Goal: Task Accomplishment & Management: Complete application form

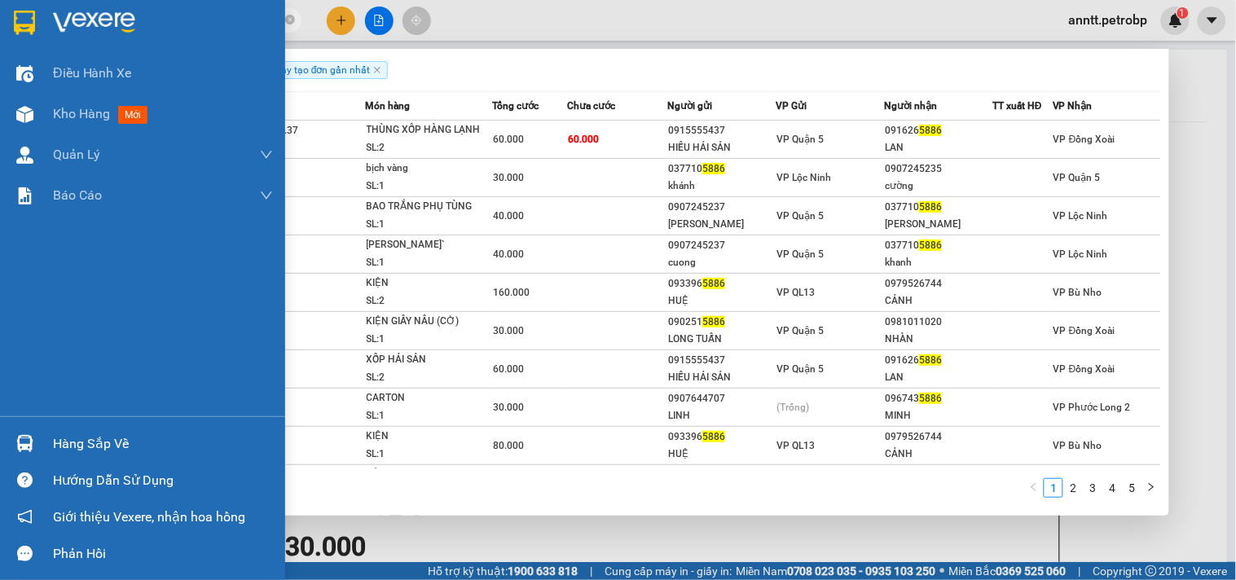
scroll to position [996, 0]
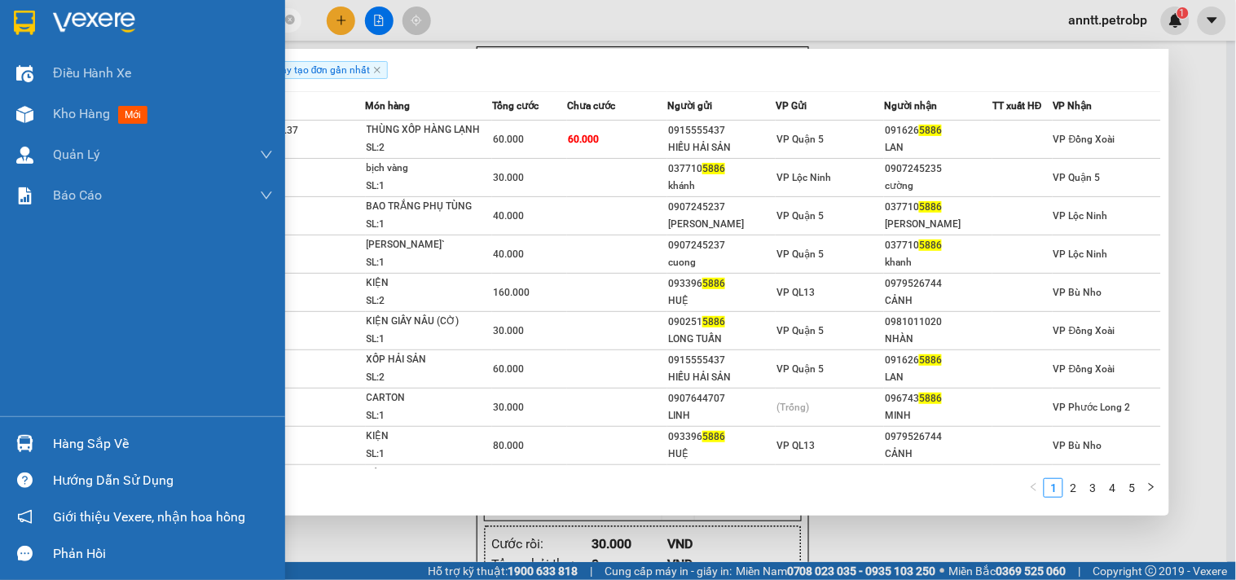
click at [17, 441] on img at bounding box center [24, 443] width 17 height 17
click at [17, 441] on div "Điều hành xe Kho hàng mới Quản Lý Quản lý chuyến Quản lý khách hàng Quản lý khá…" at bounding box center [142, 290] width 285 height 580
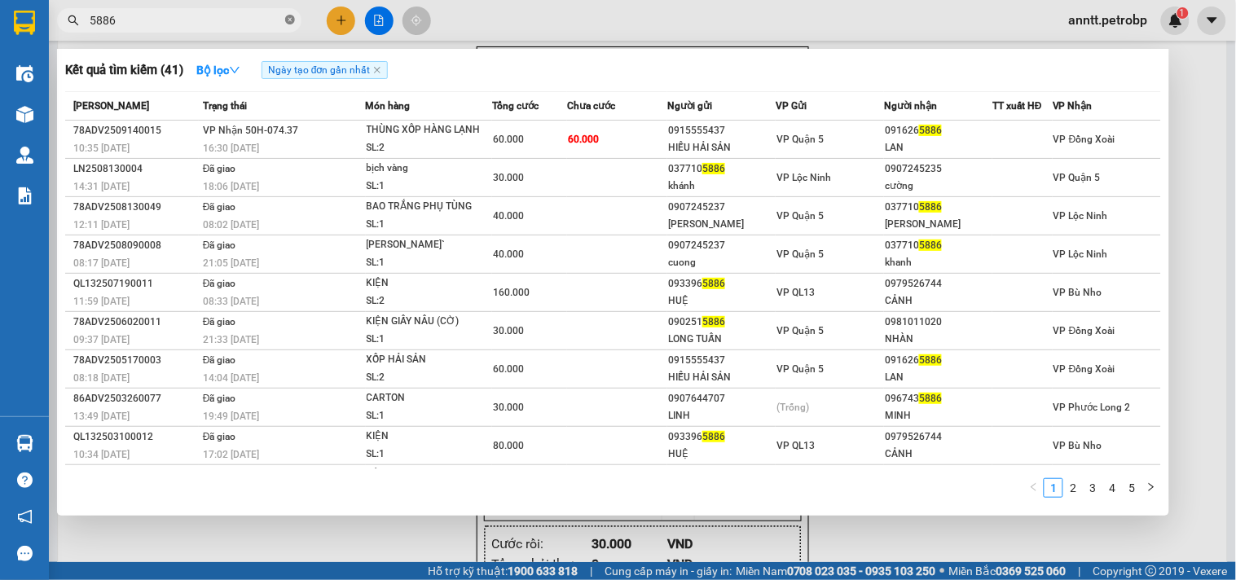
click at [288, 20] on icon "close-circle" at bounding box center [290, 20] width 10 height 10
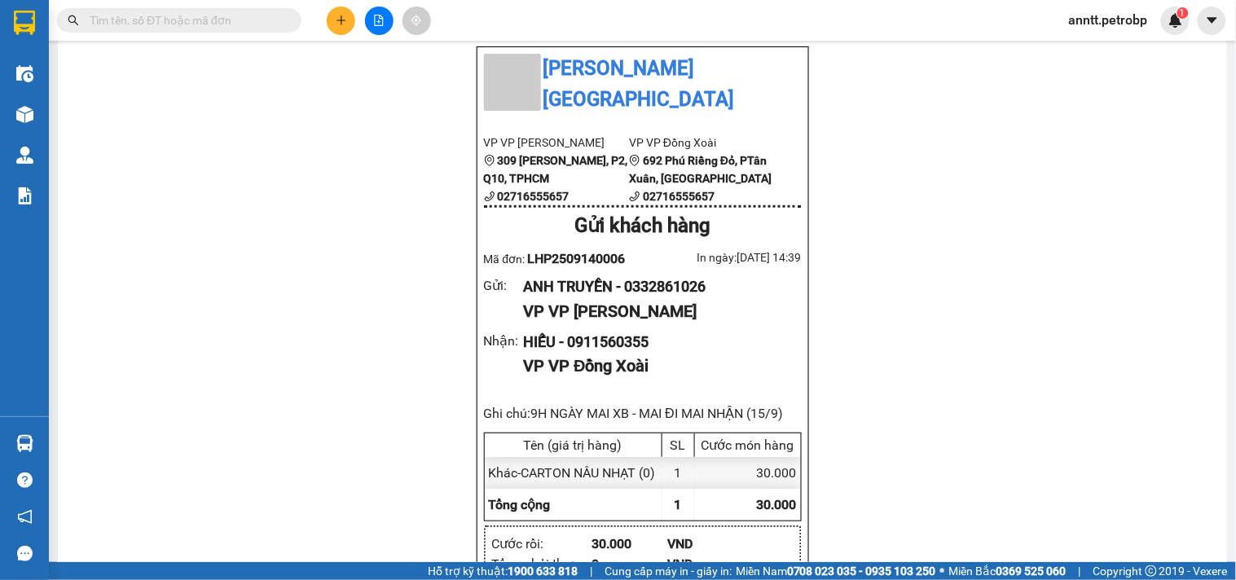
click at [178, 29] on span at bounding box center [179, 20] width 244 height 24
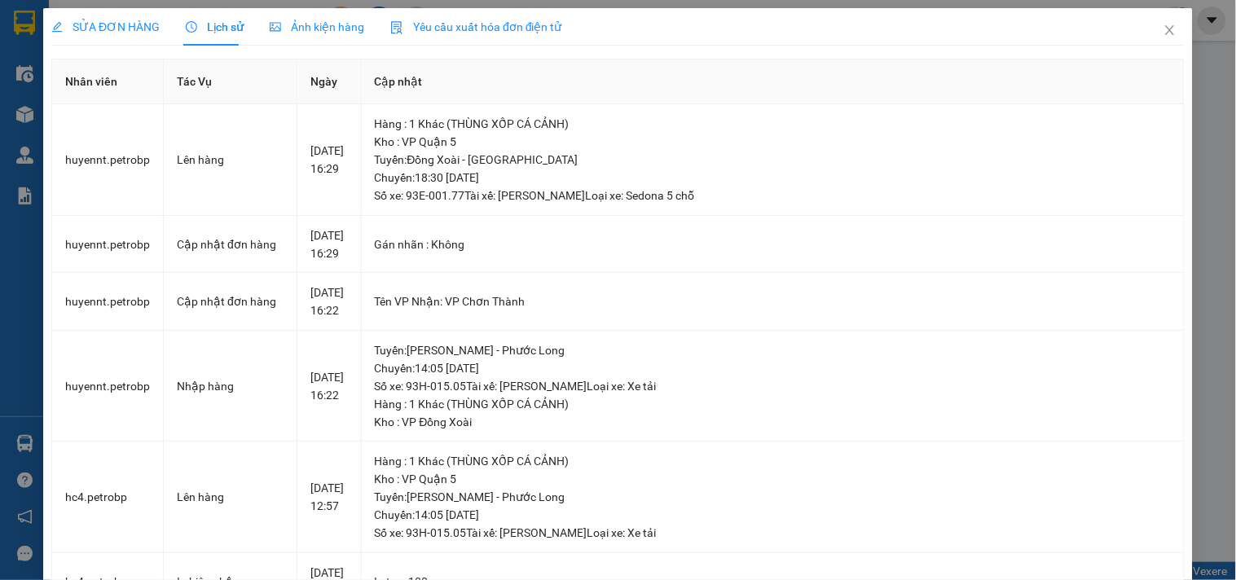
scroll to position [271, 0]
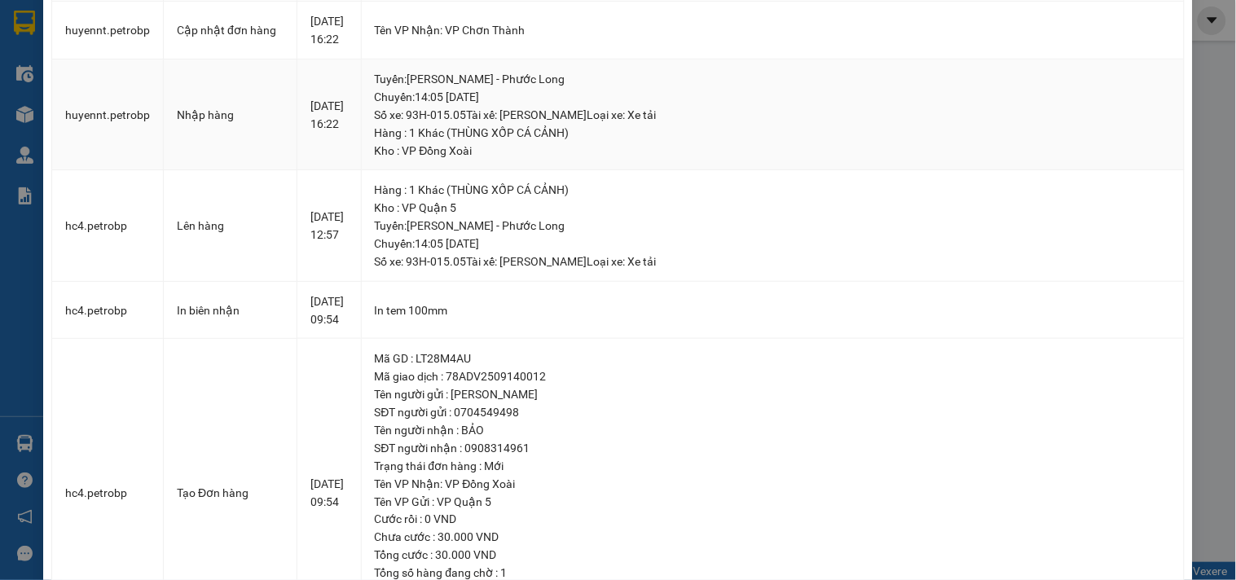
click at [1192, 118] on div "SỬA ĐƠN HÀNG Lịch sử Ảnh kiện hàng Yêu cầu xuất hóa đơn điện tử Total Paid Fee …" at bounding box center [618, 290] width 1236 height 580
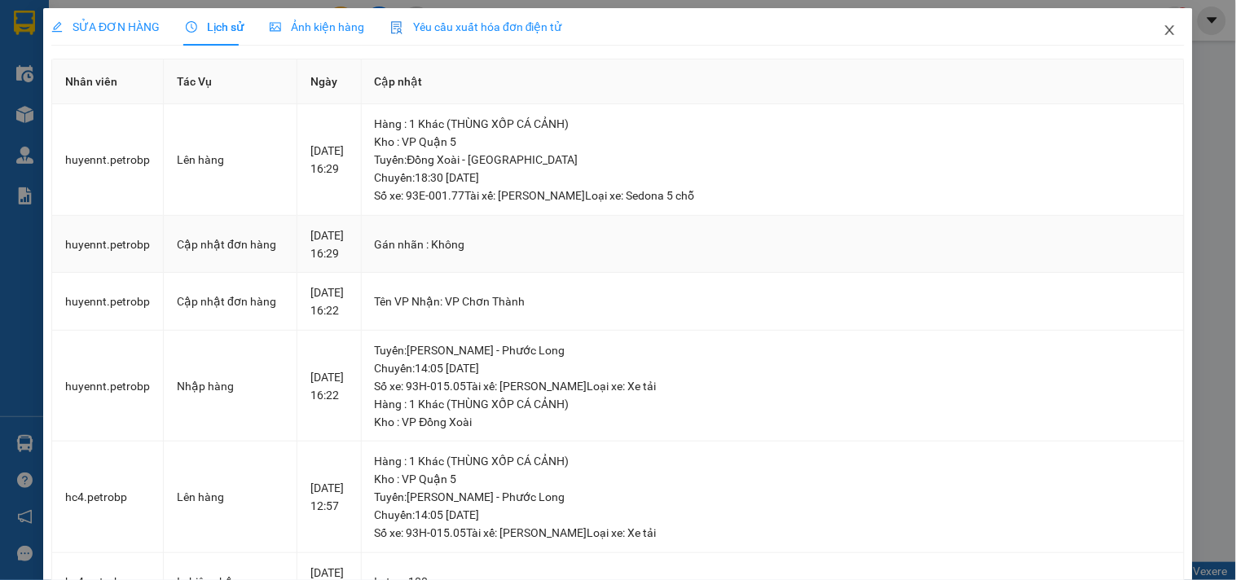
click at [1164, 30] on icon "close" at bounding box center [1170, 30] width 13 height 13
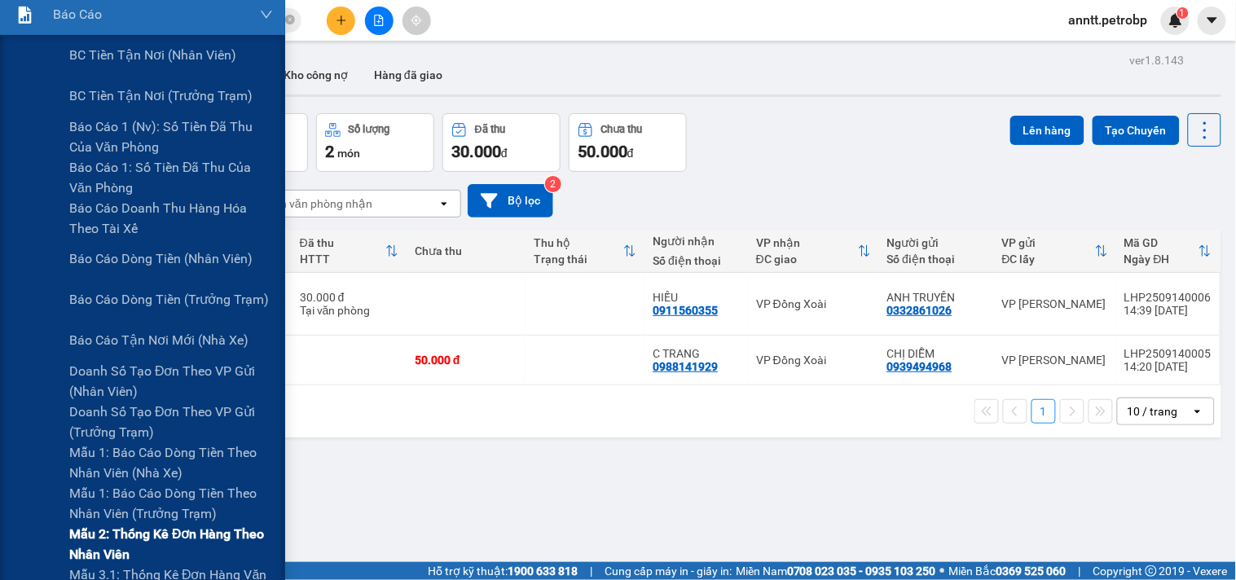
scroll to position [271, 0]
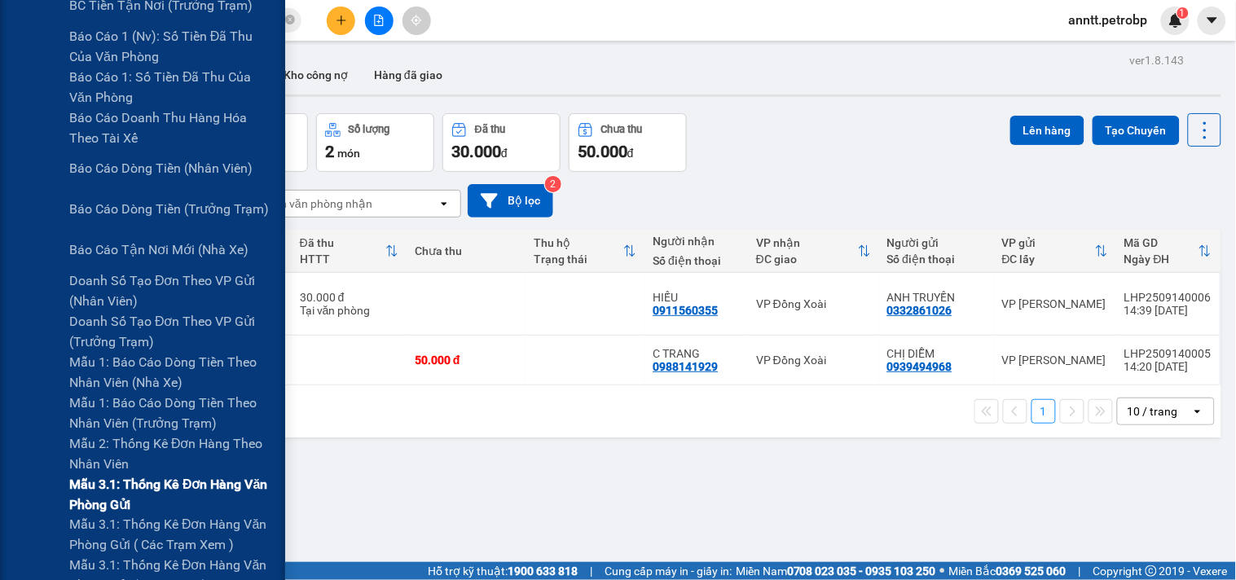
click at [137, 486] on span "Mẫu 3.1: Thống kê đơn hàng văn phòng gửi" at bounding box center [171, 494] width 204 height 41
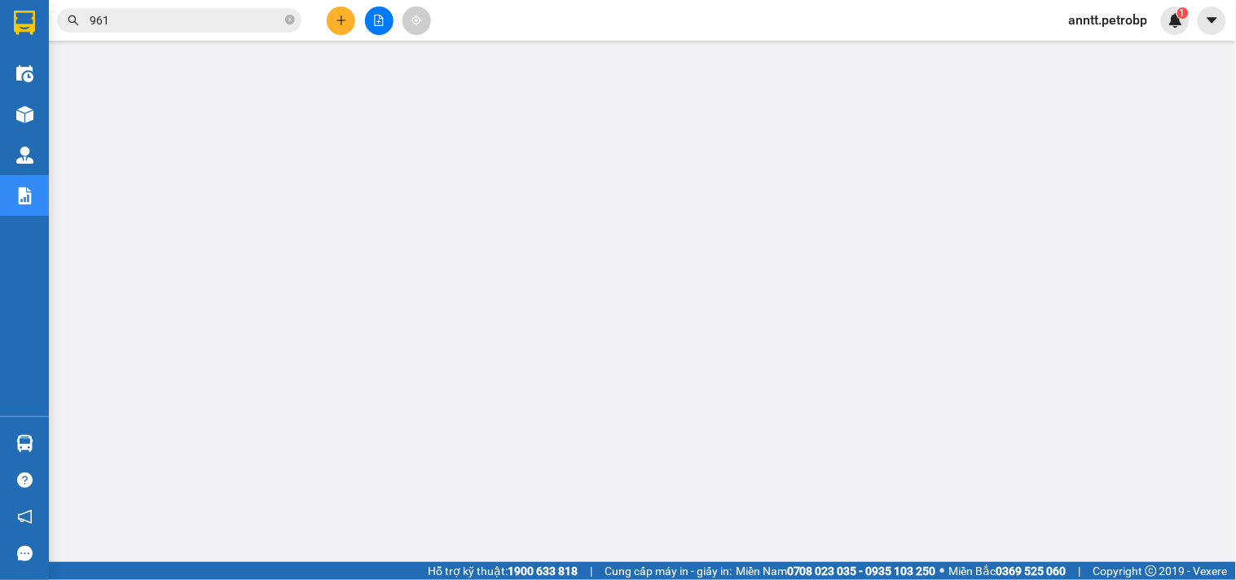
scroll to position [46, 0]
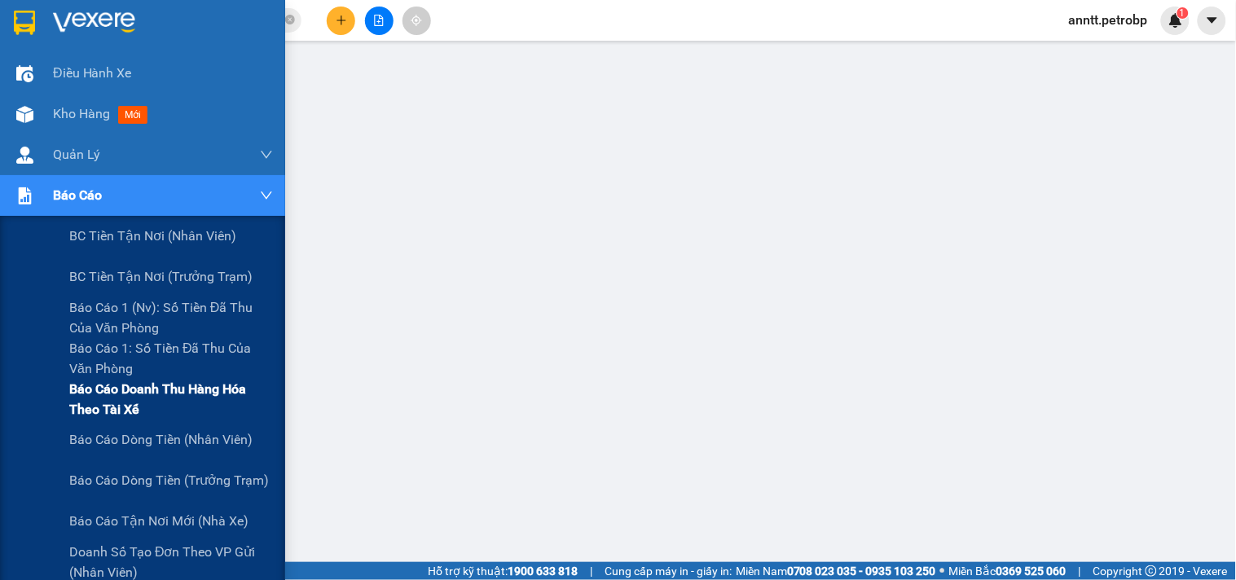
click at [84, 400] on span "Báo cáo doanh thu hàng hóa theo tài xế" at bounding box center [171, 399] width 204 height 41
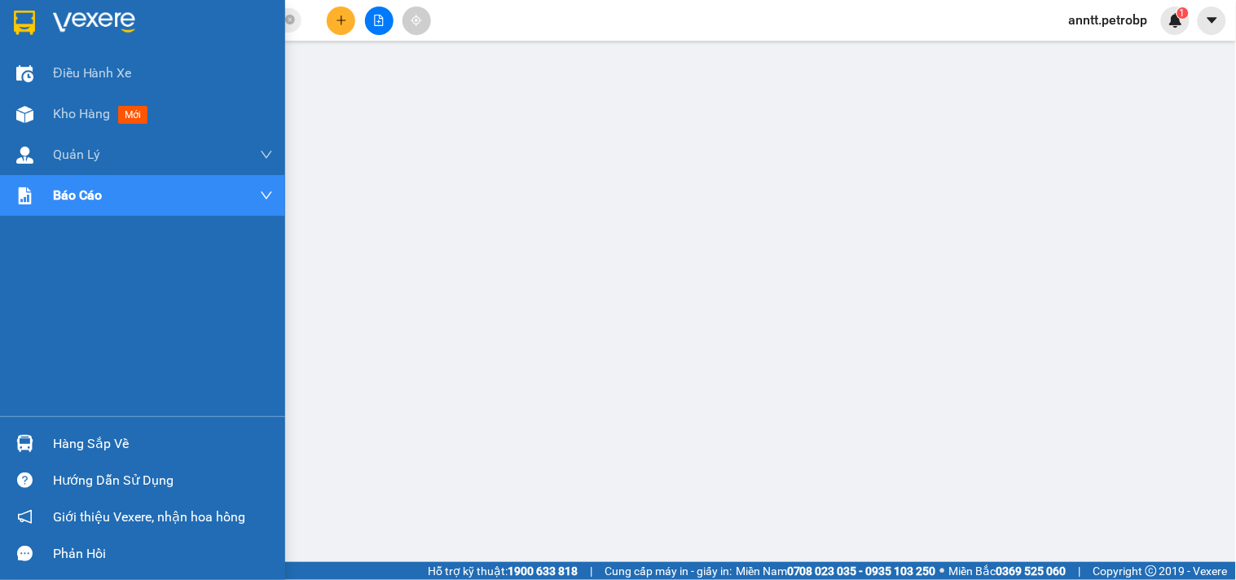
click at [23, 9] on div at bounding box center [25, 22] width 29 height 29
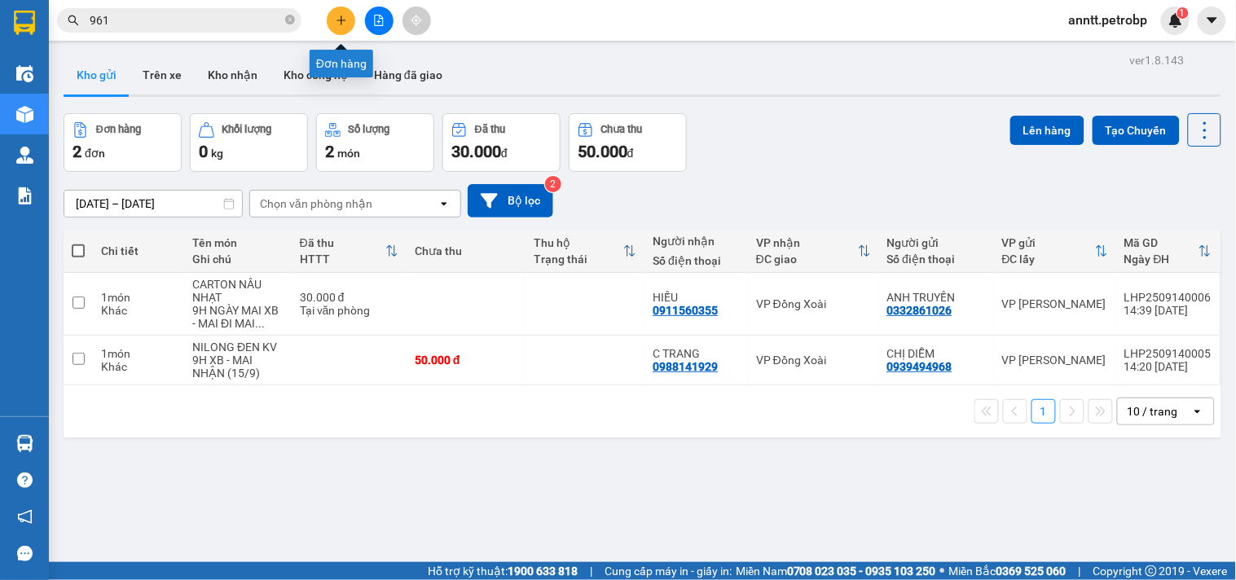
click at [343, 16] on icon "plus" at bounding box center [341, 20] width 11 height 11
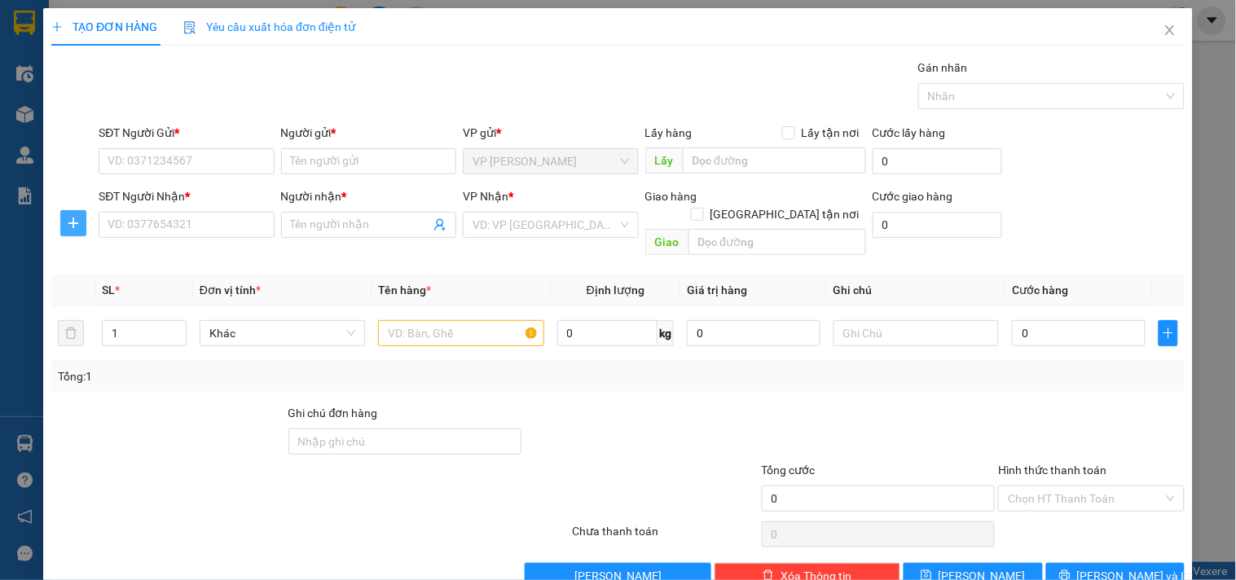
drag, startPoint x: 68, startPoint y: 229, endPoint x: 77, endPoint y: 237, distance: 12.7
click at [67, 229] on icon "plus" at bounding box center [73, 223] width 13 height 13
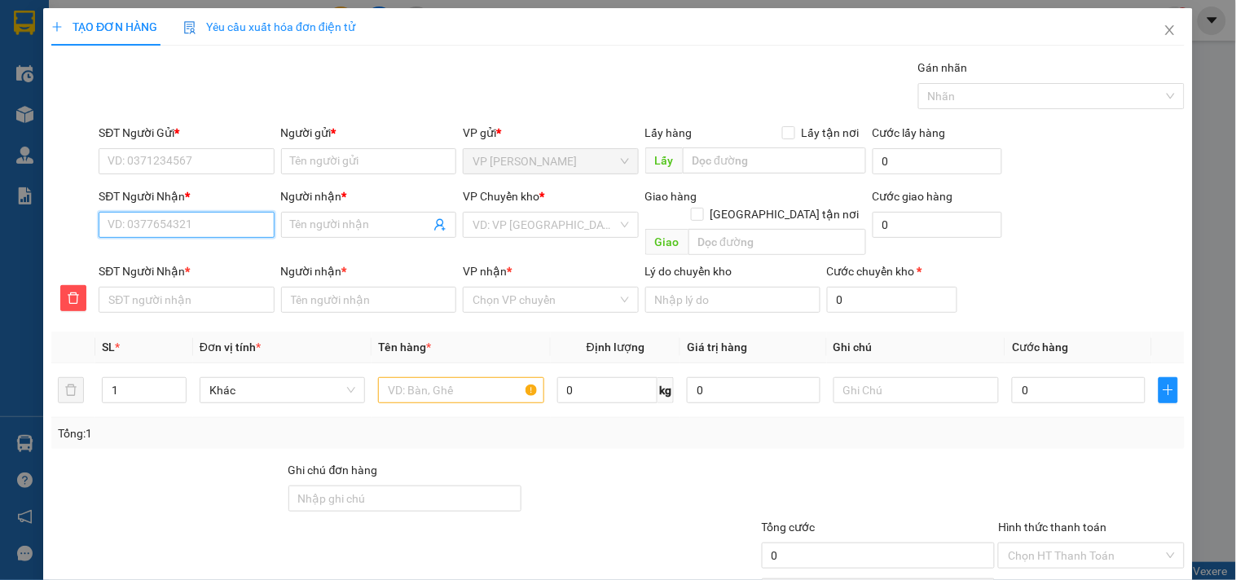
click at [167, 218] on input "SĐT Người Nhận *" at bounding box center [186, 225] width 175 height 26
type input "0"
type input "07"
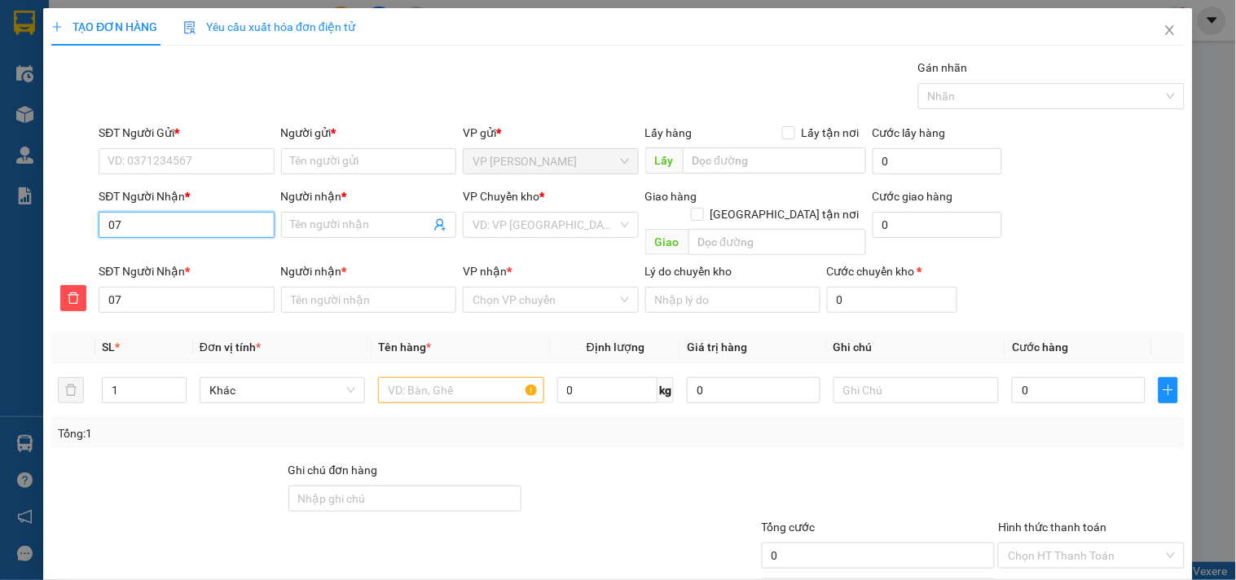
type input "078"
type input "0786"
type input "07860"
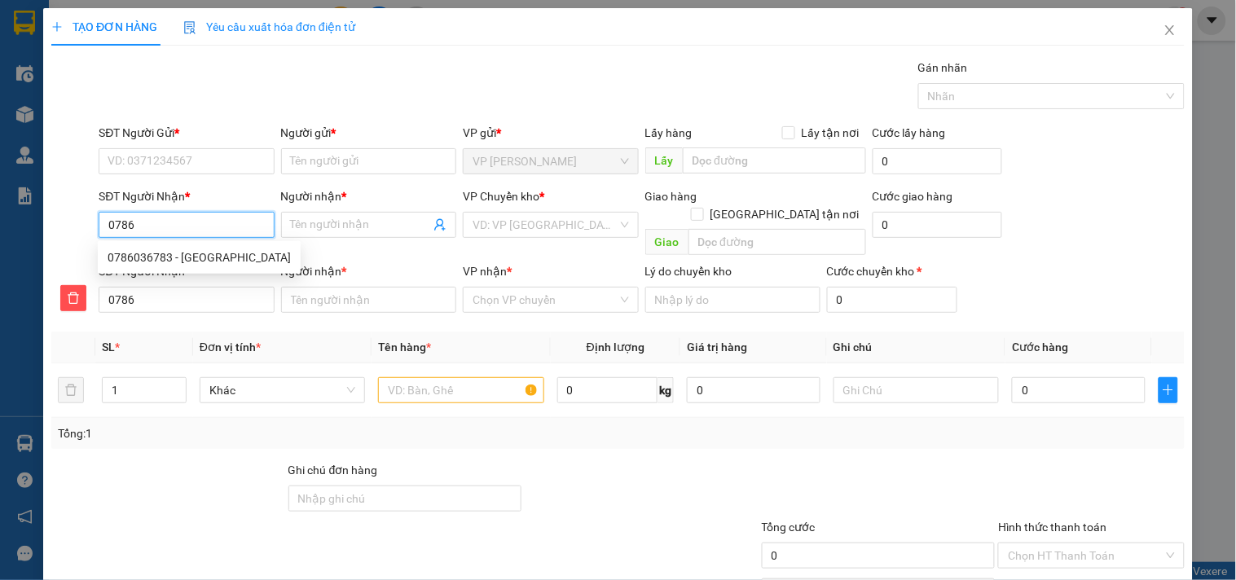
type input "07860"
type input "078603"
type input "0786036"
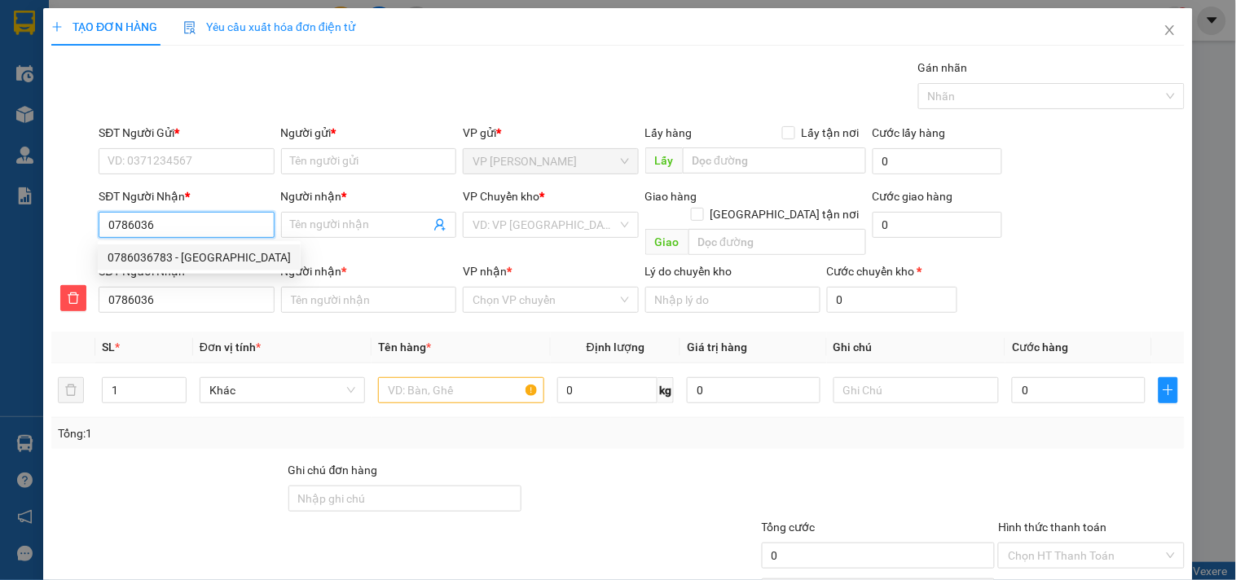
click at [160, 253] on div "0786036783 - [GEOGRAPHIC_DATA]" at bounding box center [199, 258] width 183 height 18
type input "0786036783"
type input "[PERSON_NAME]"
type input "0786036783"
type input "[PERSON_NAME]"
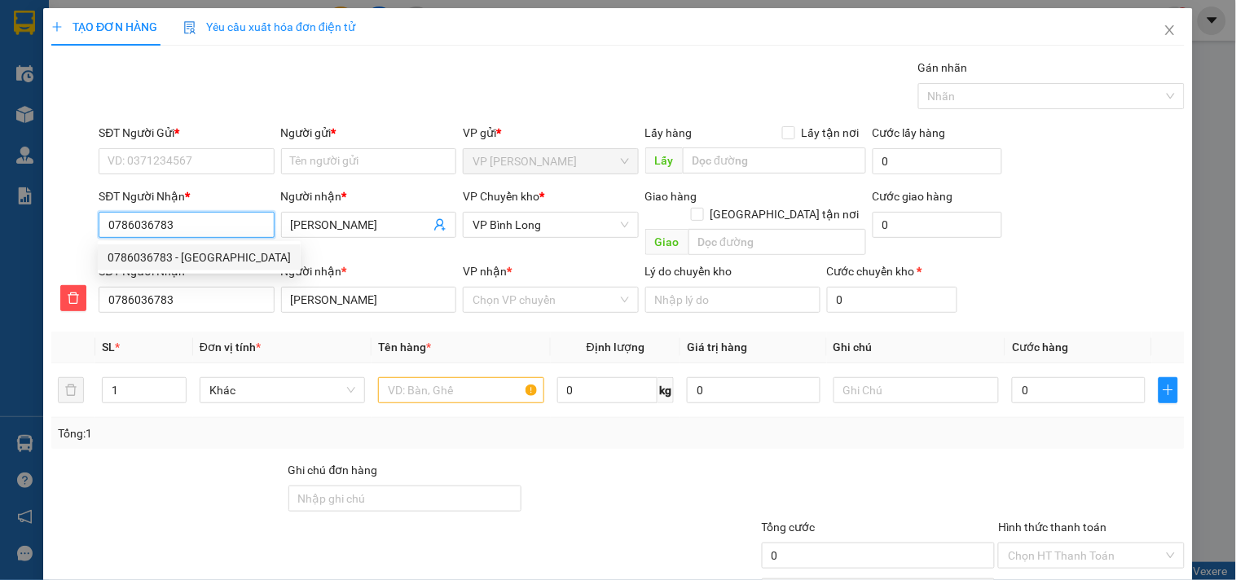
type input "40.000"
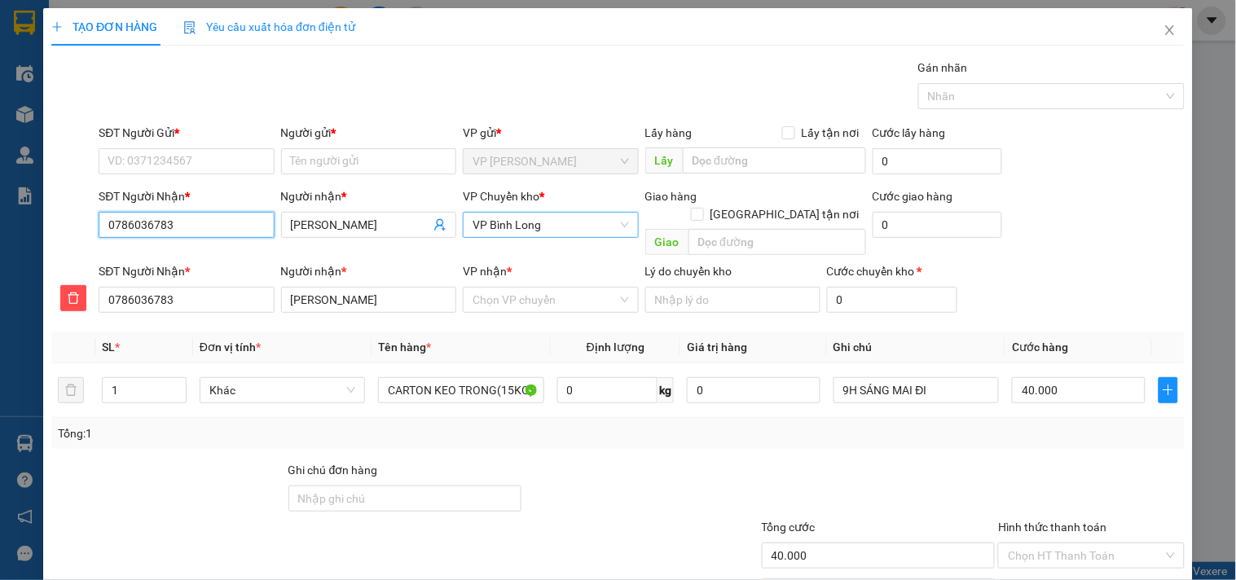
click at [540, 231] on span "VP Bình Long" at bounding box center [551, 225] width 156 height 24
type input "0786036783"
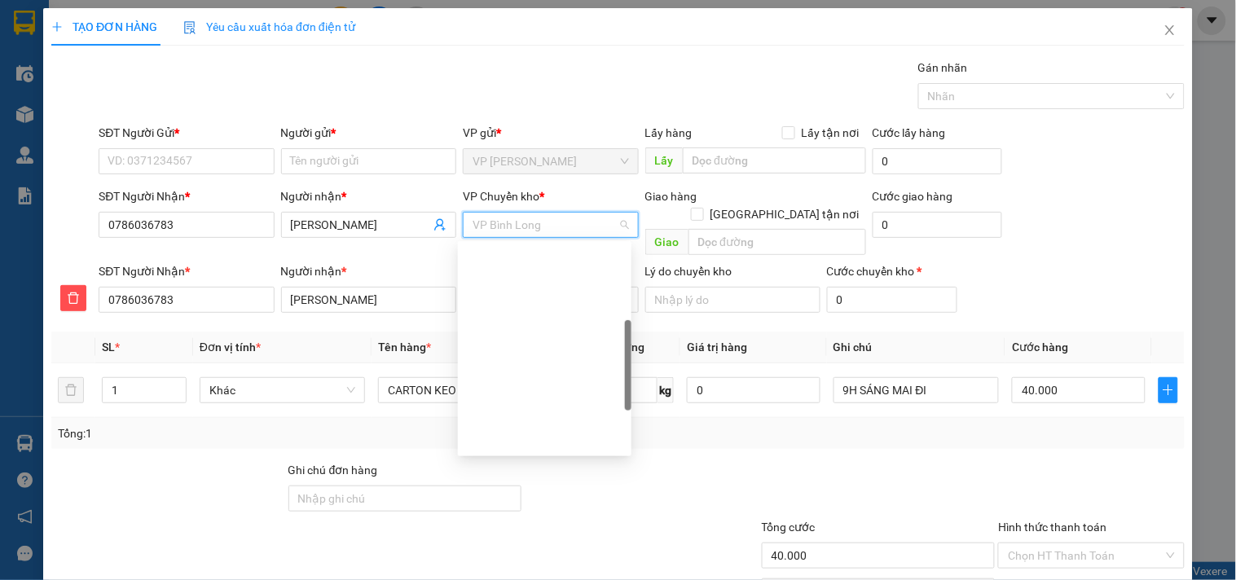
scroll to position [234, 0]
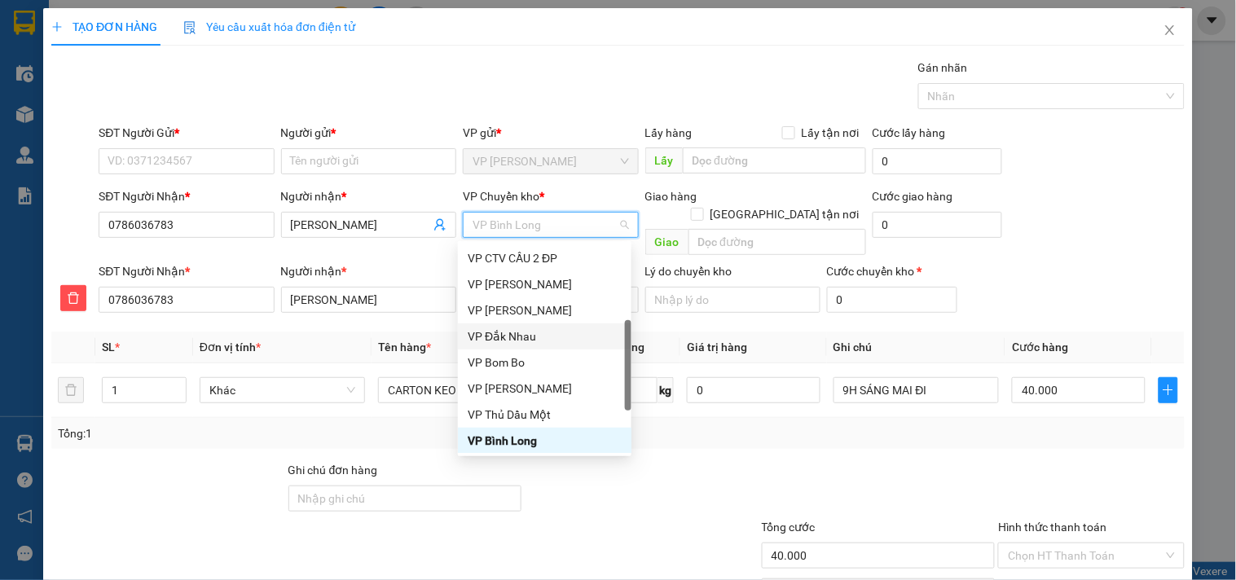
type input "x"
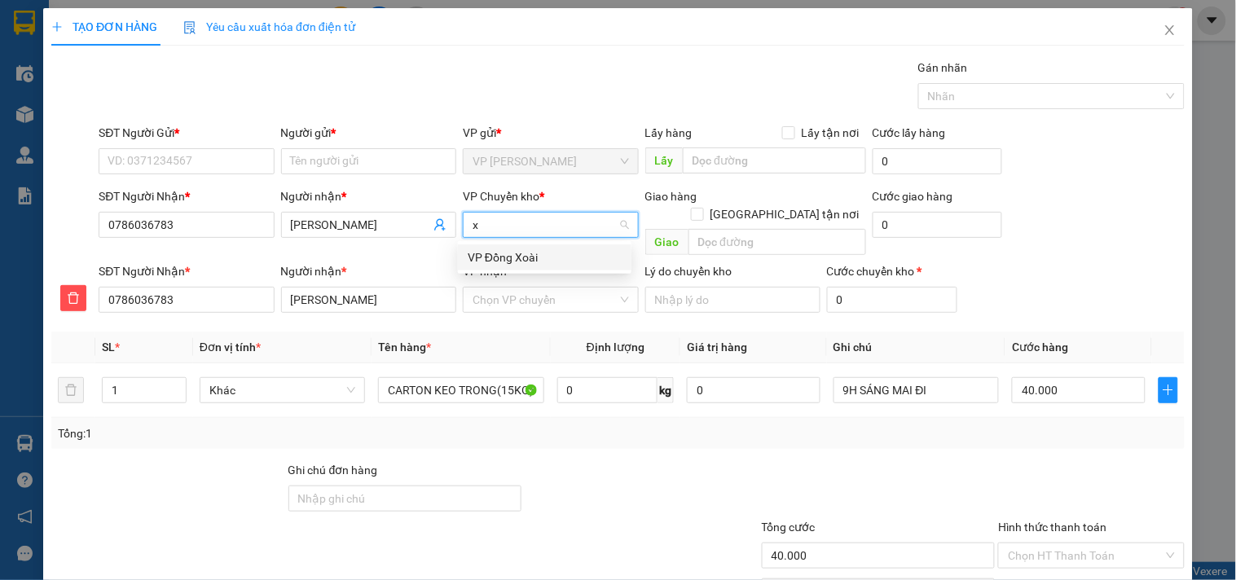
click at [517, 257] on div "VP Đồng Xoài" at bounding box center [545, 258] width 154 height 18
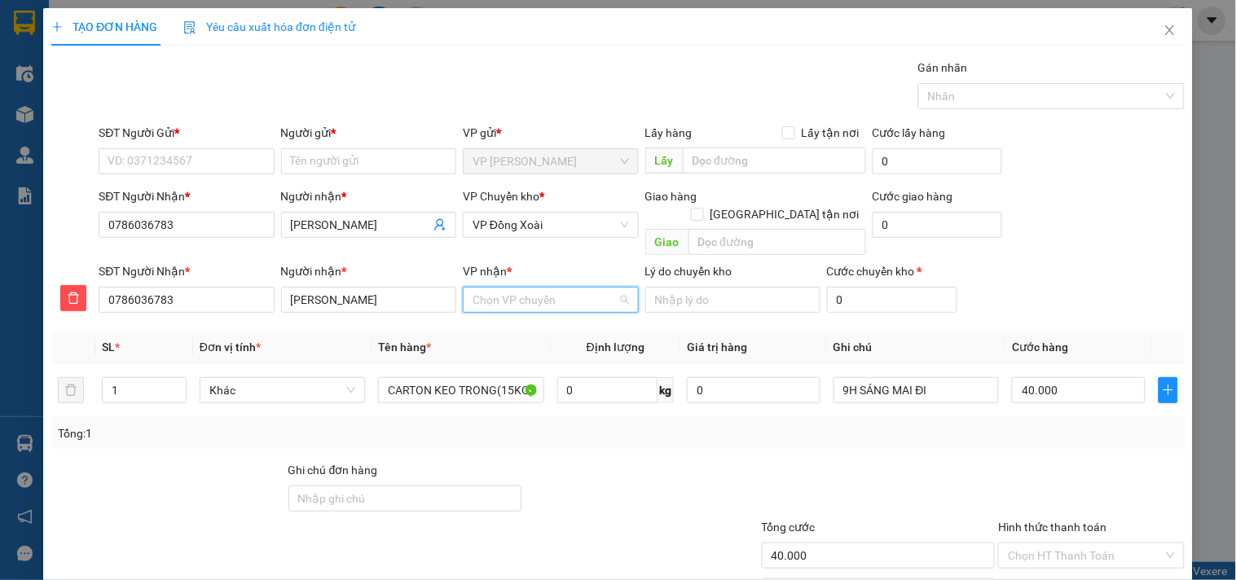
click at [517, 288] on input "VP nhận *" at bounding box center [545, 300] width 144 height 24
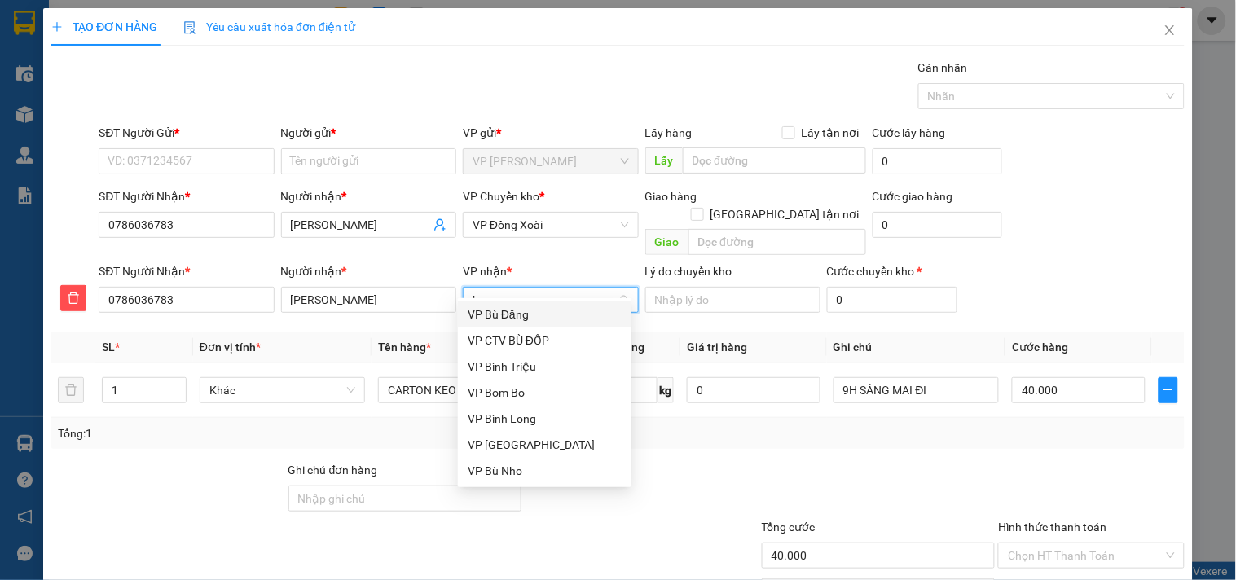
type input "bi"
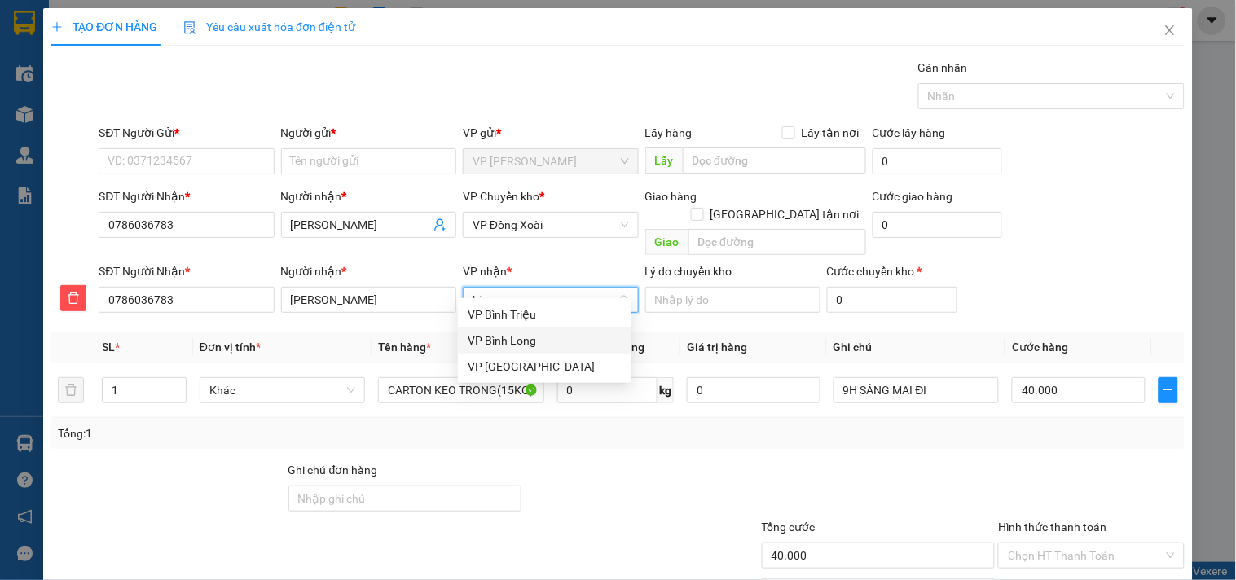
click at [516, 340] on div "VP Bình Long" at bounding box center [545, 341] width 154 height 18
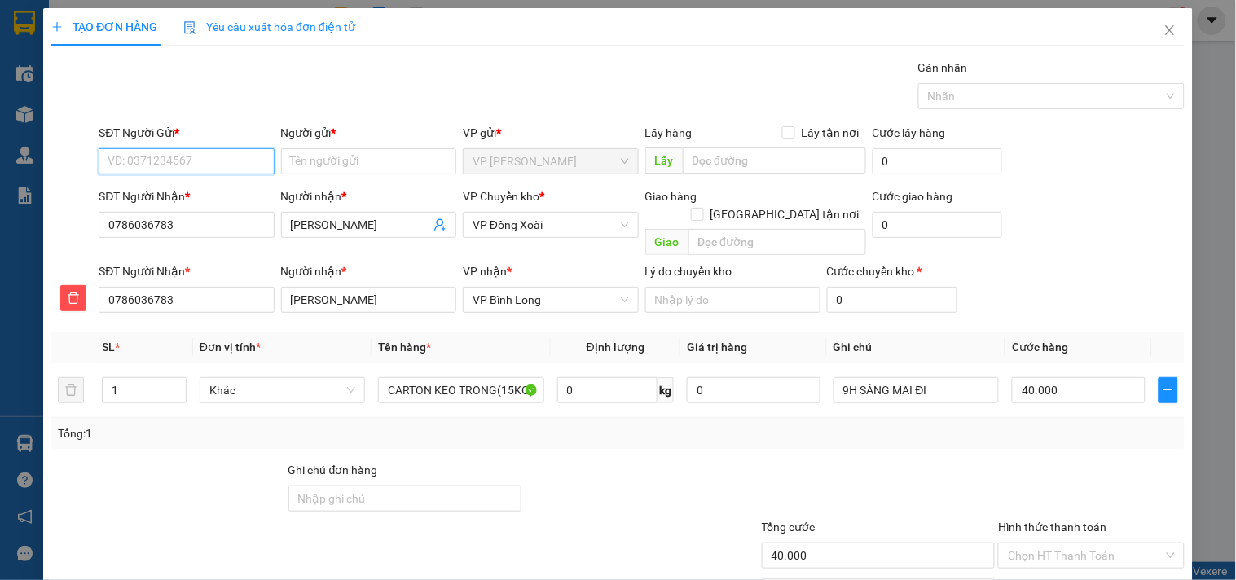
click at [214, 165] on input "SĐT Người Gửi *" at bounding box center [186, 161] width 175 height 26
click at [194, 197] on div "0335841353 - LINH" at bounding box center [185, 194] width 154 height 18
type input "0335841353"
type input "LINH"
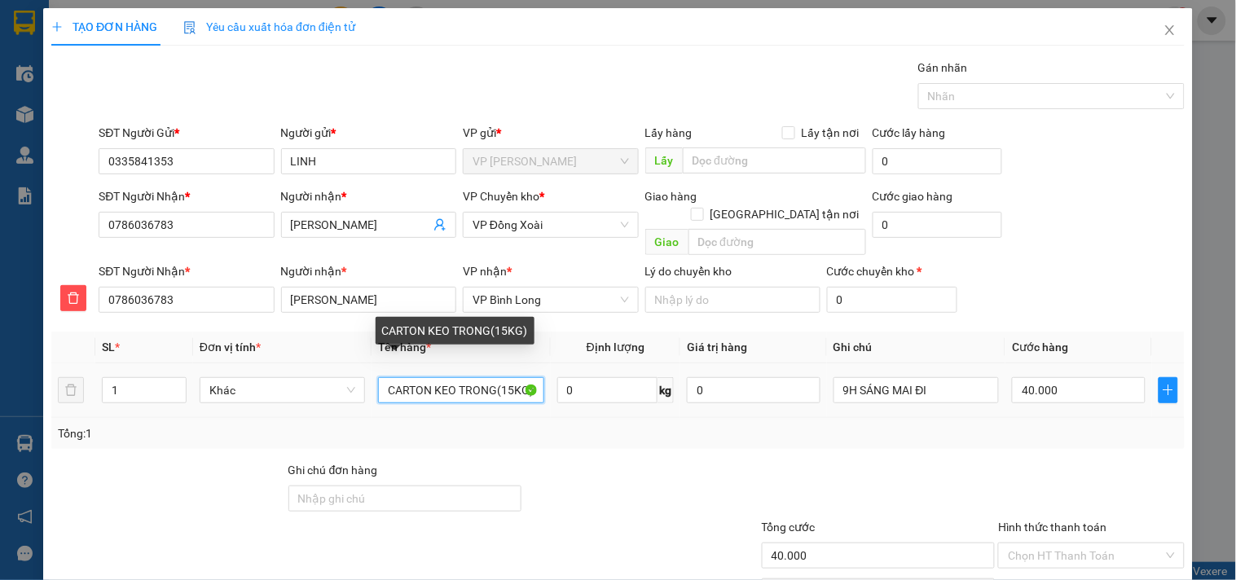
click at [508, 377] on input "CARTON KEO TRONG(15KG)" at bounding box center [460, 390] width 165 height 26
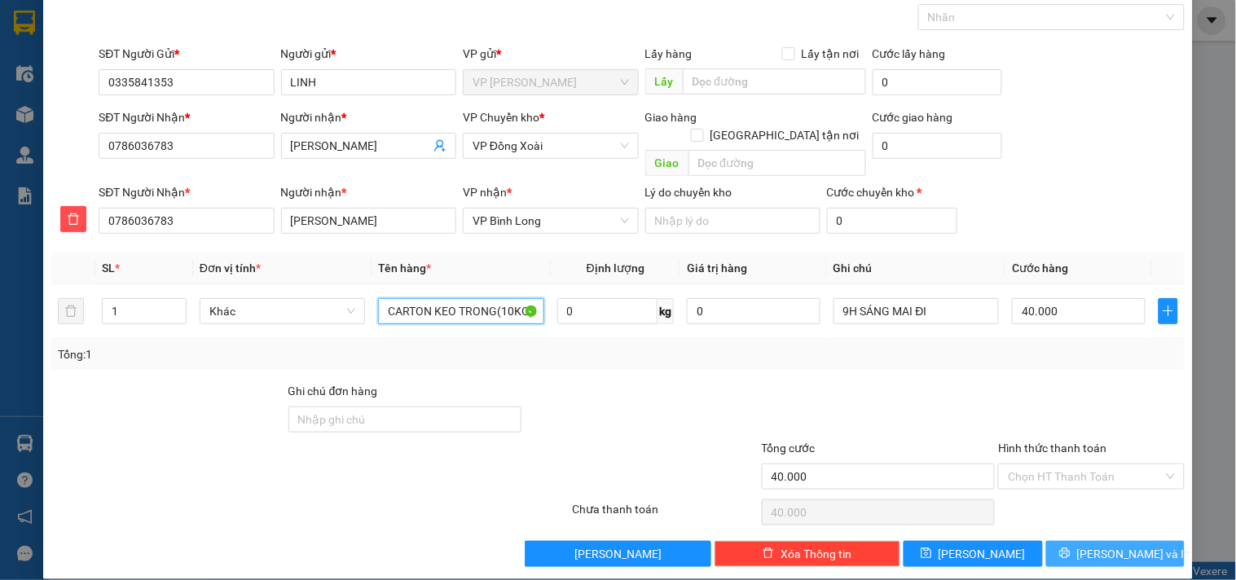
type input "CARTON KEO TRONG(10KG)"
click at [1102, 545] on span "[PERSON_NAME] và In" at bounding box center [1134, 554] width 114 height 18
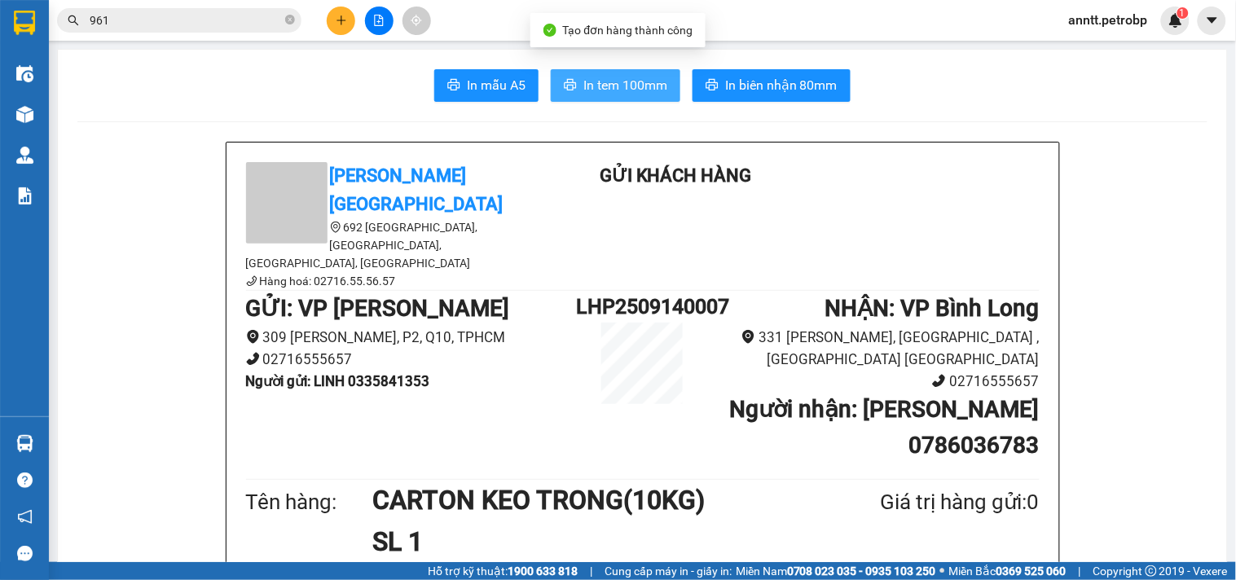
click at [633, 88] on span "In tem 100mm" at bounding box center [625, 85] width 84 height 20
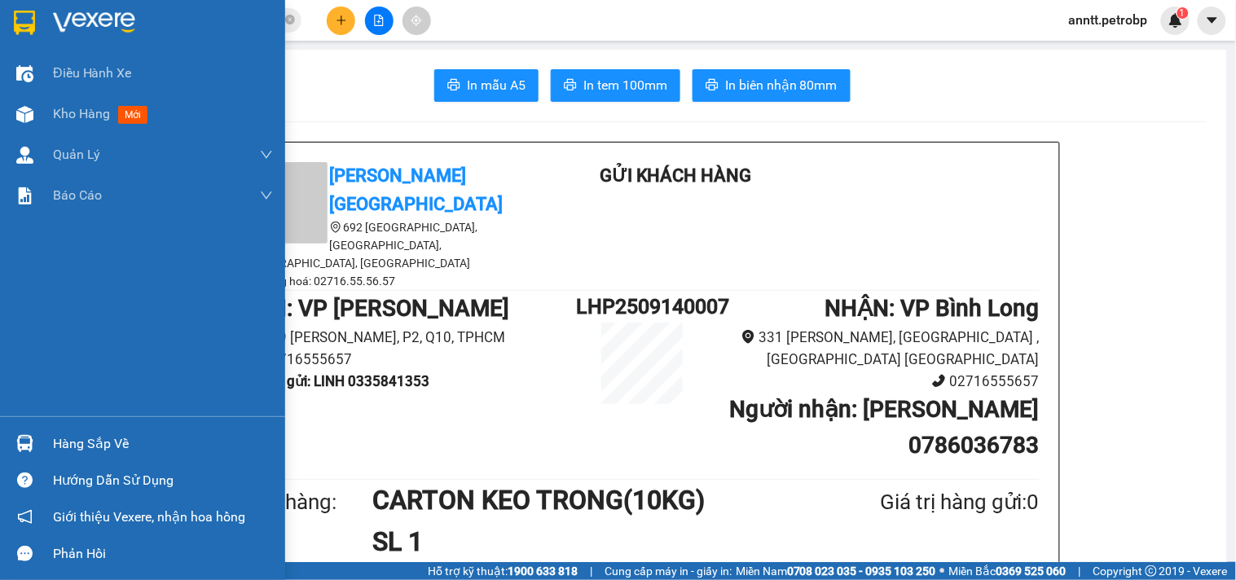
click at [30, 15] on img at bounding box center [24, 23] width 21 height 24
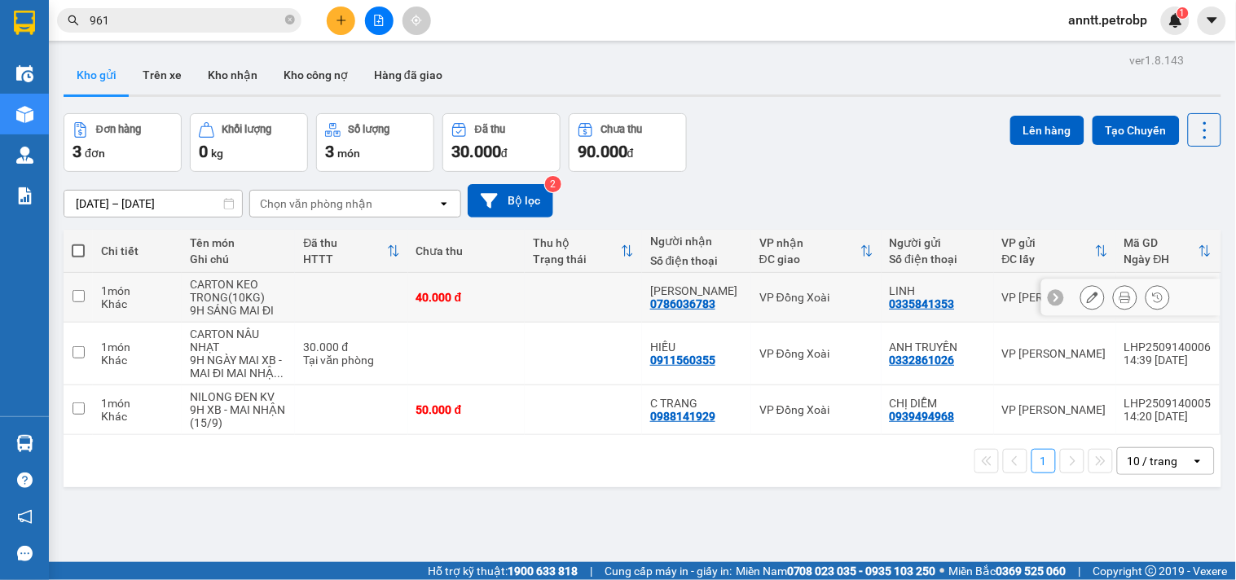
click at [1087, 297] on icon at bounding box center [1092, 297] width 11 height 11
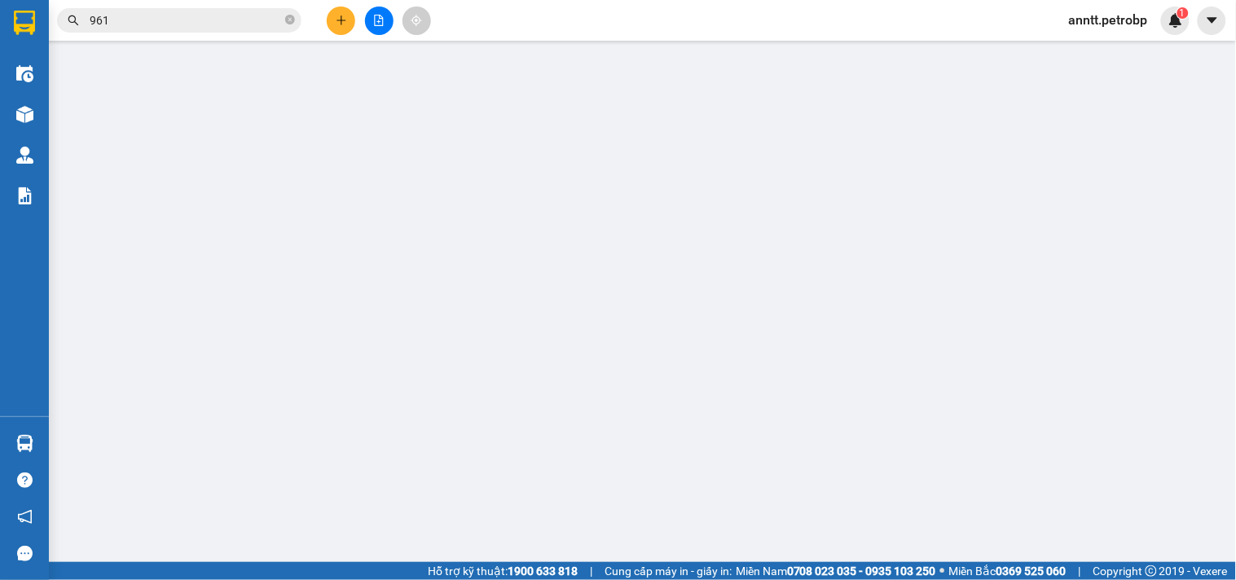
type input "0335841353"
type input "LINH"
type input "0786036783"
type input "[PERSON_NAME]"
type input "40.000"
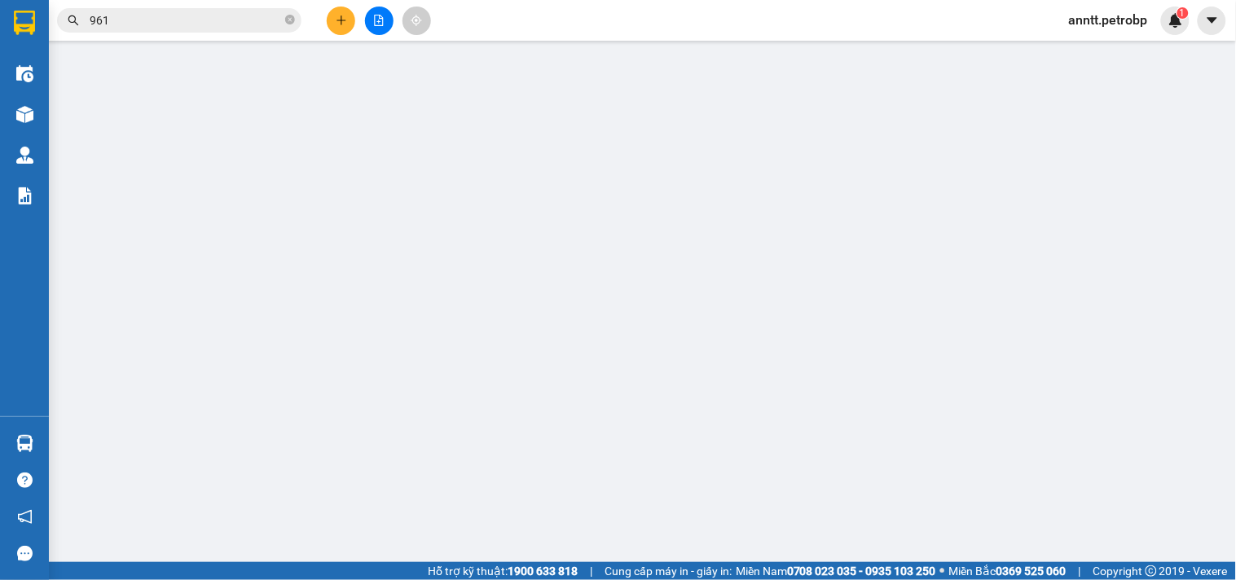
type input "40.000"
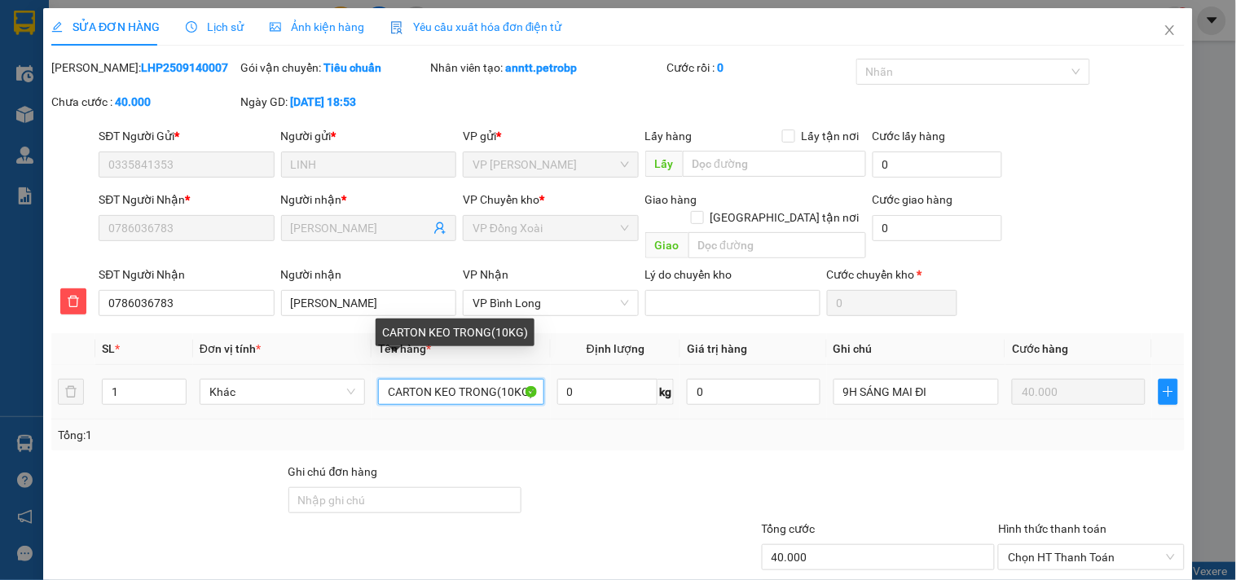
click at [508, 379] on input "CARTON KEO TRONG(10KG)" at bounding box center [460, 392] width 165 height 26
click at [491, 379] on input "CARTON KEO TRONG(10KG)" at bounding box center [460, 392] width 165 height 26
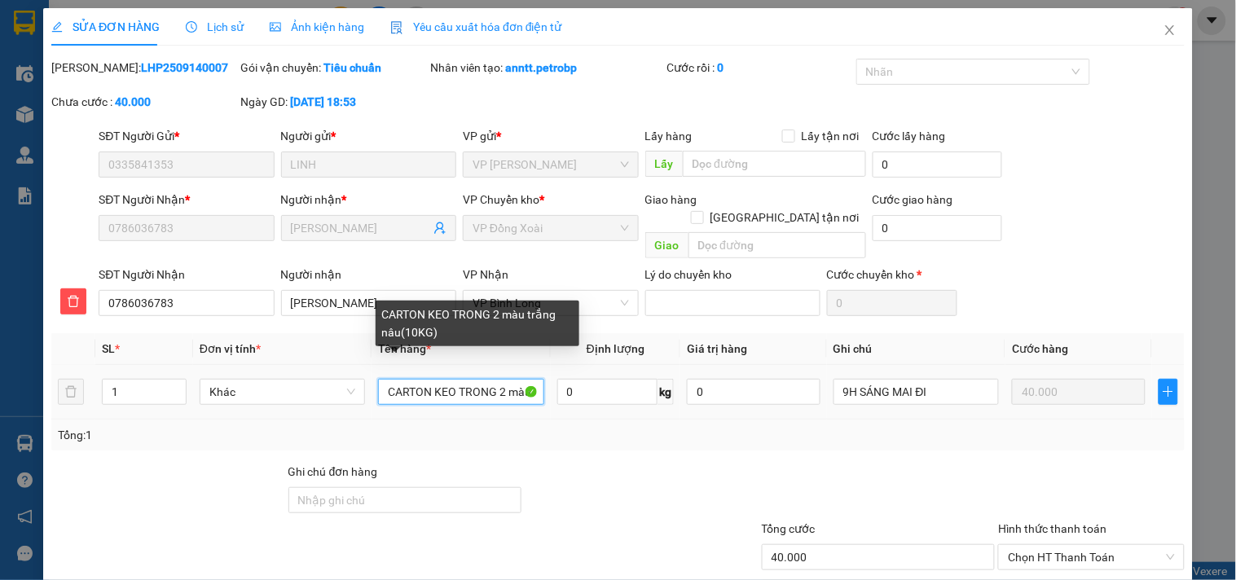
type input "CARTON KEO TRONG 2 màu trắng nâu (10KG)"
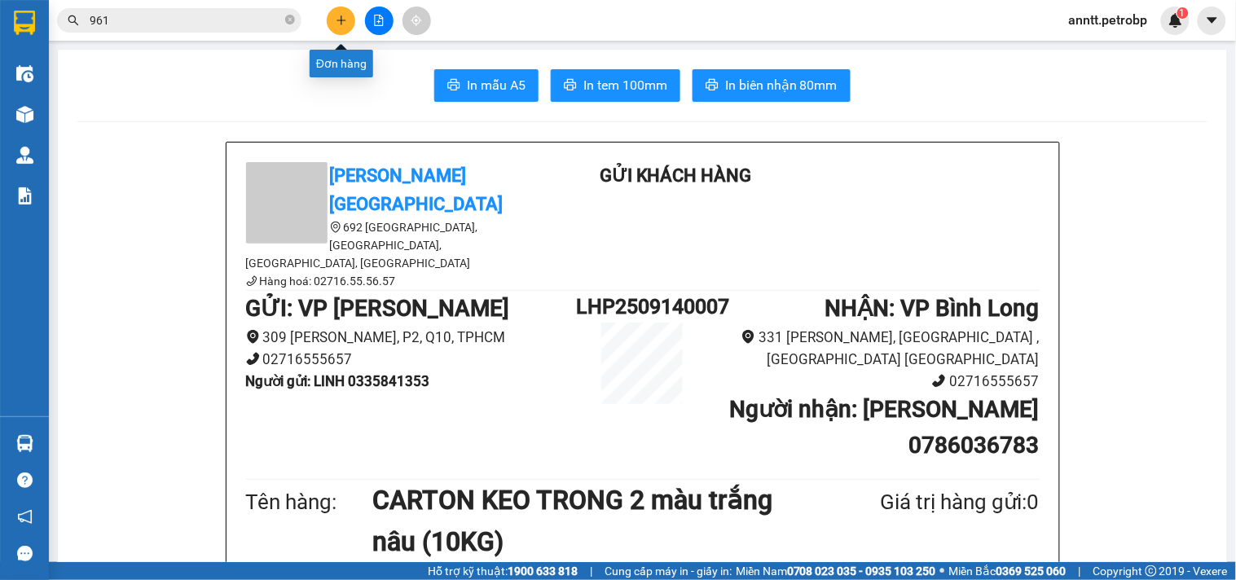
click at [338, 18] on icon "plus" at bounding box center [341, 20] width 11 height 11
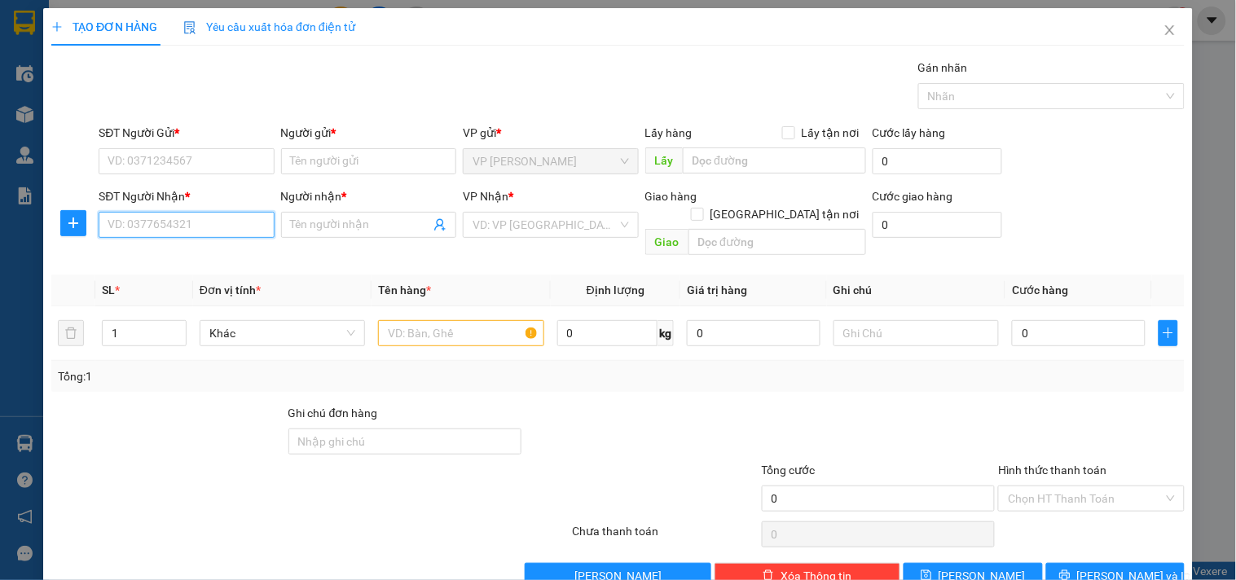
click at [183, 227] on input "SĐT Người Nhận *" at bounding box center [186, 225] width 175 height 26
click at [176, 258] on div "0972863963 - HÀO" at bounding box center [185, 258] width 154 height 18
type input "0972863963"
type input "HÀO"
type input "30.000"
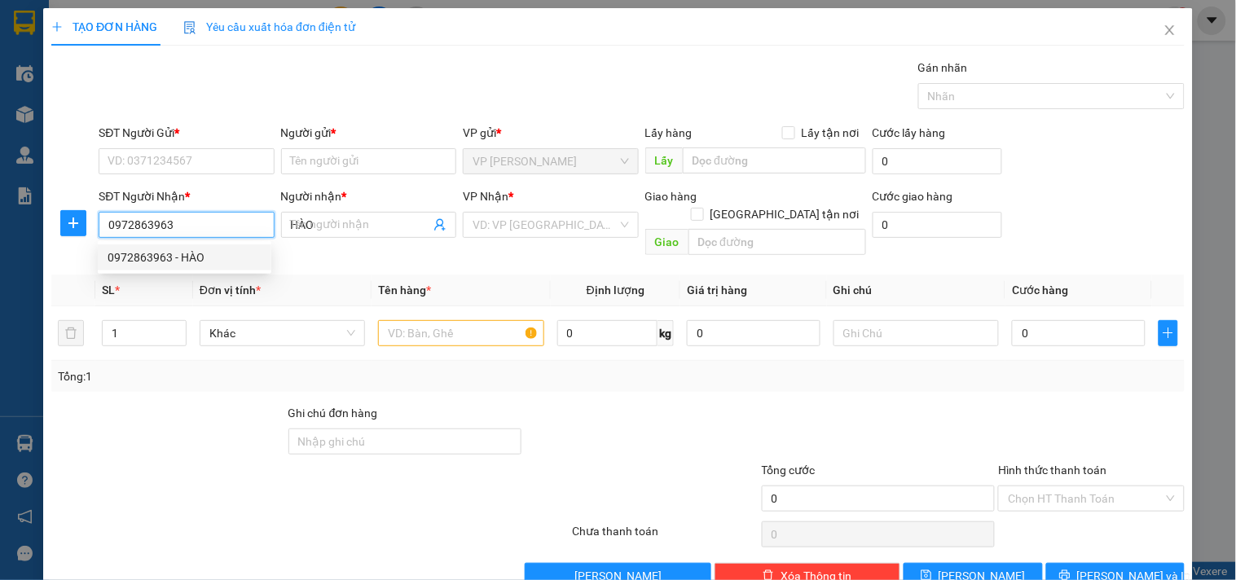
type input "30.000"
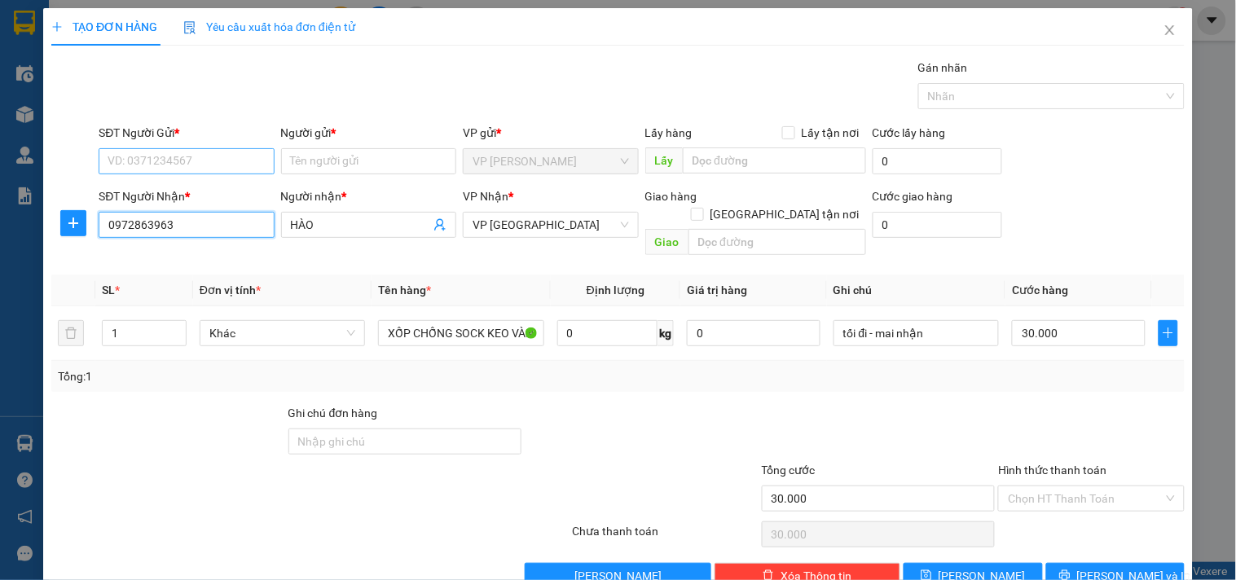
type input "0972863963"
click at [169, 164] on input "SĐT Người Gửi *" at bounding box center [186, 161] width 175 height 26
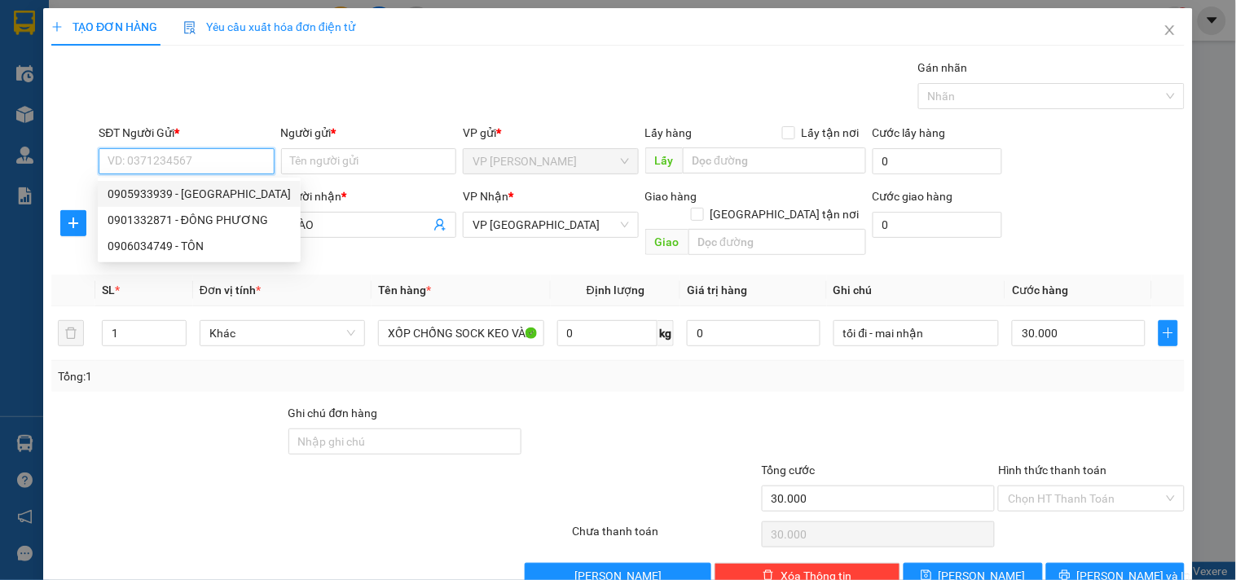
click at [181, 196] on div "0905933939 - [GEOGRAPHIC_DATA]" at bounding box center [199, 194] width 183 height 18
type input "0905933939"
type input "[PERSON_NAME]"
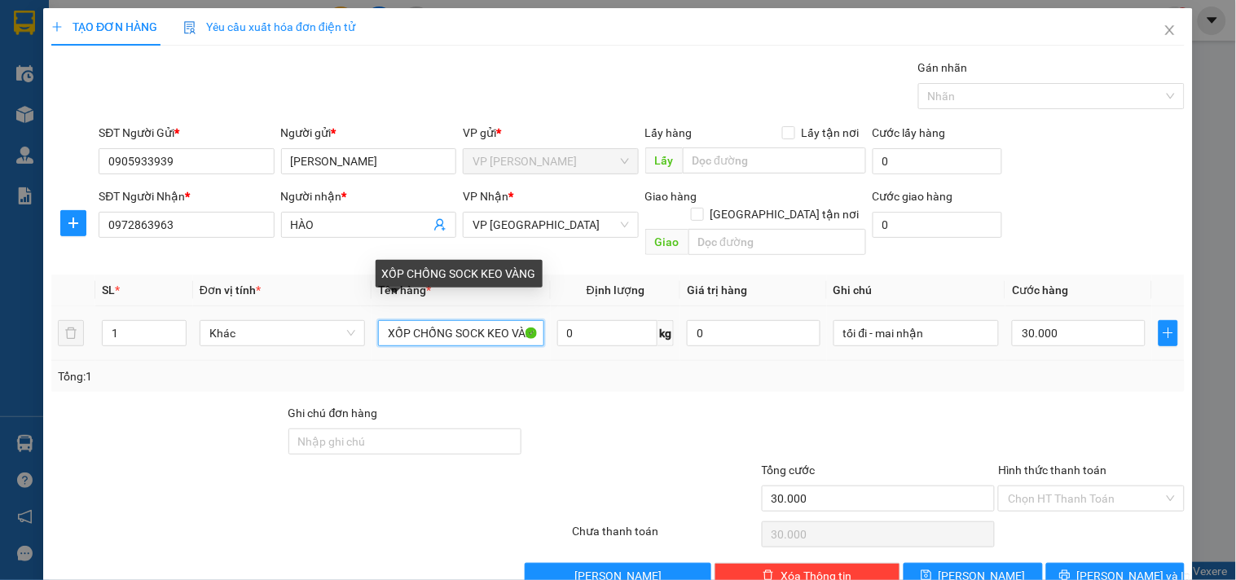
click at [484, 320] on input "XỐP CHỐNG SOCK KEO VÀNG" at bounding box center [460, 333] width 165 height 26
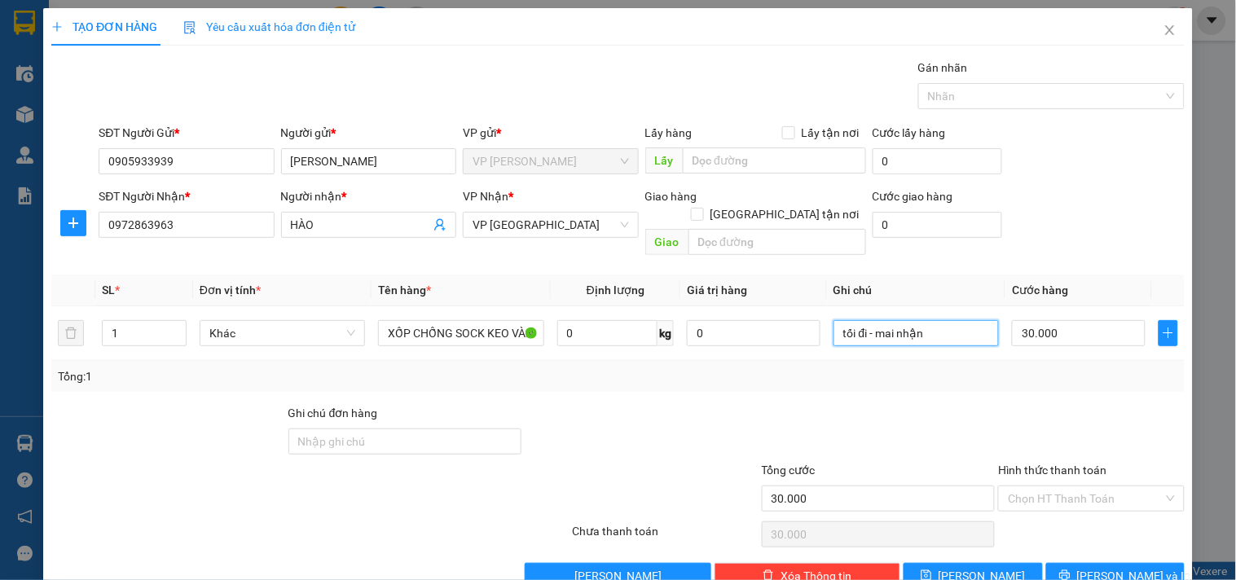
drag, startPoint x: 940, startPoint y: 311, endPoint x: 626, endPoint y: 356, distance: 316.9
click at [626, 356] on div "SL * Đơn vị tính * Tên hàng * Định lượng Giá trị hàng Ghi chú Cước hàng 1 Khác …" at bounding box center [617, 333] width 1133 height 117
type input "mai đi mai"
click at [1096, 567] on span "[PERSON_NAME] và In" at bounding box center [1134, 576] width 114 height 18
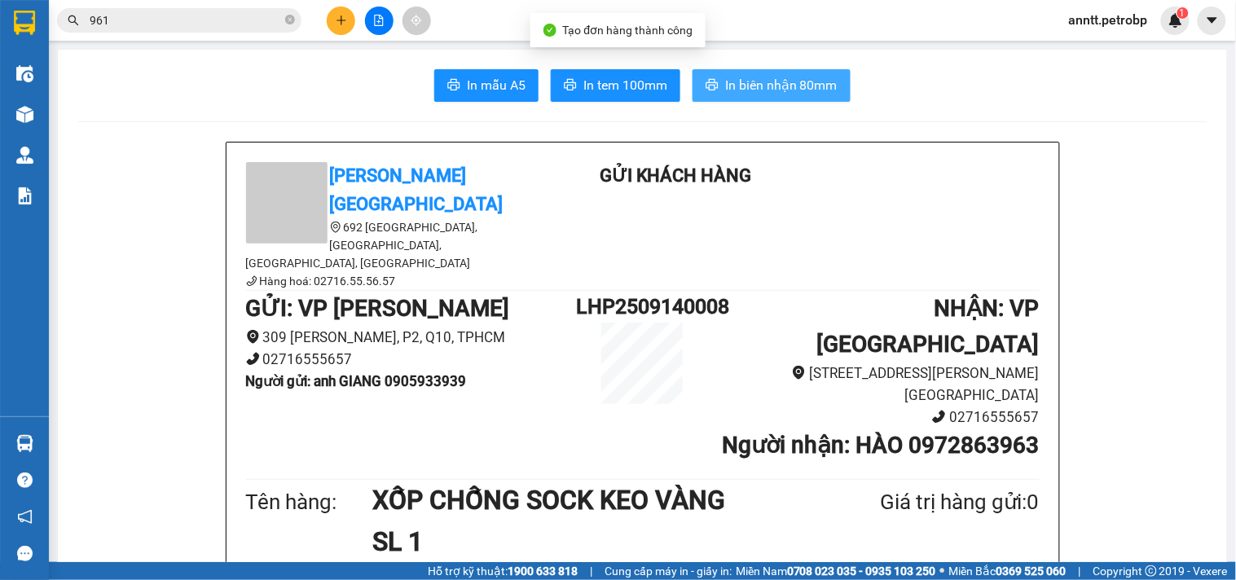
click at [786, 83] on span "In biên nhận 80mm" at bounding box center [781, 85] width 112 height 20
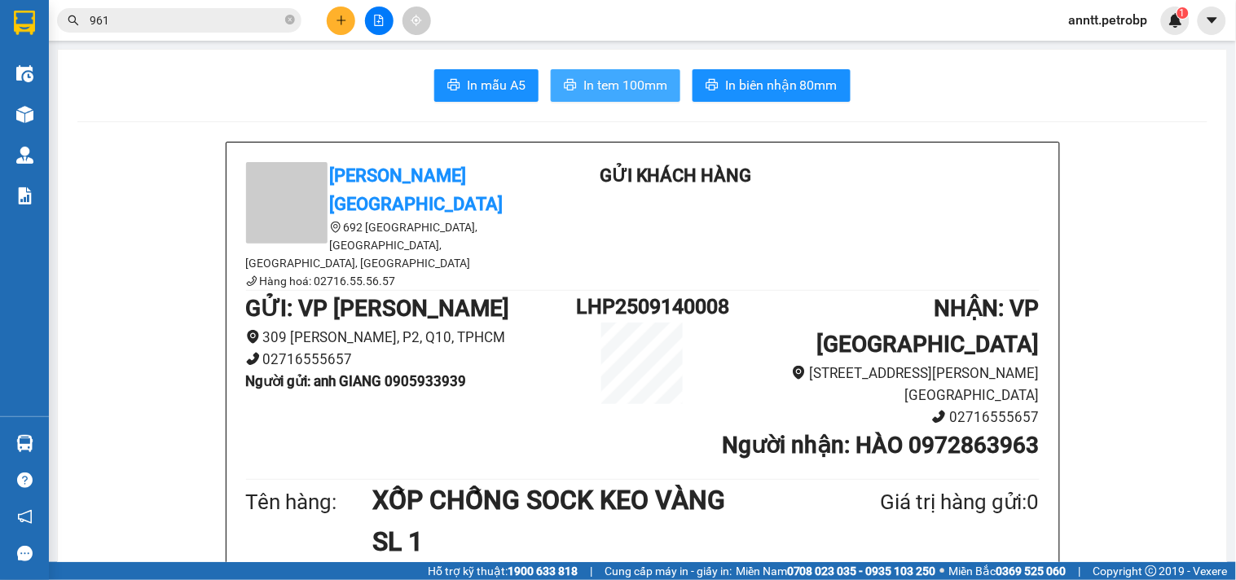
click at [627, 90] on span "In tem 100mm" at bounding box center [625, 85] width 84 height 20
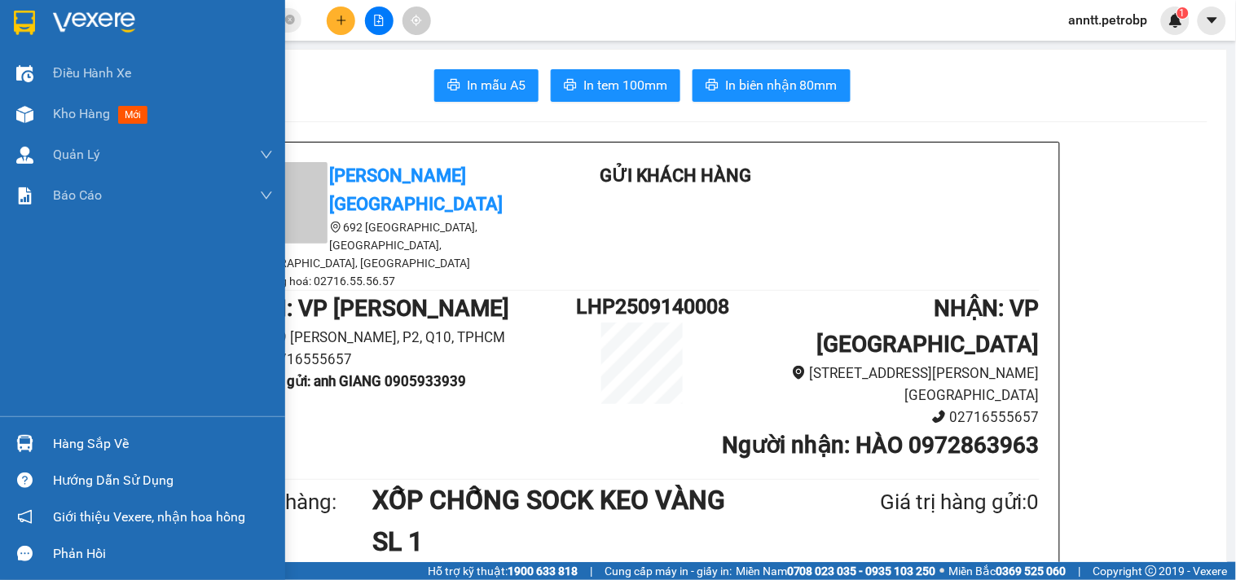
click at [36, 22] on div at bounding box center [25, 22] width 29 height 29
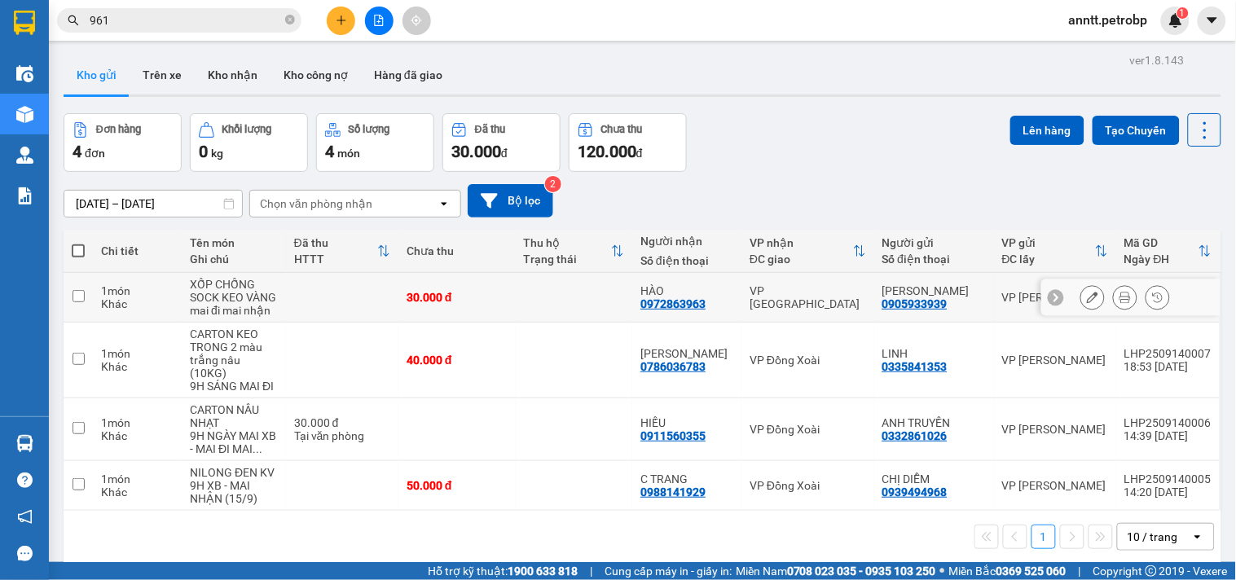
click at [1087, 297] on icon at bounding box center [1092, 297] width 11 height 11
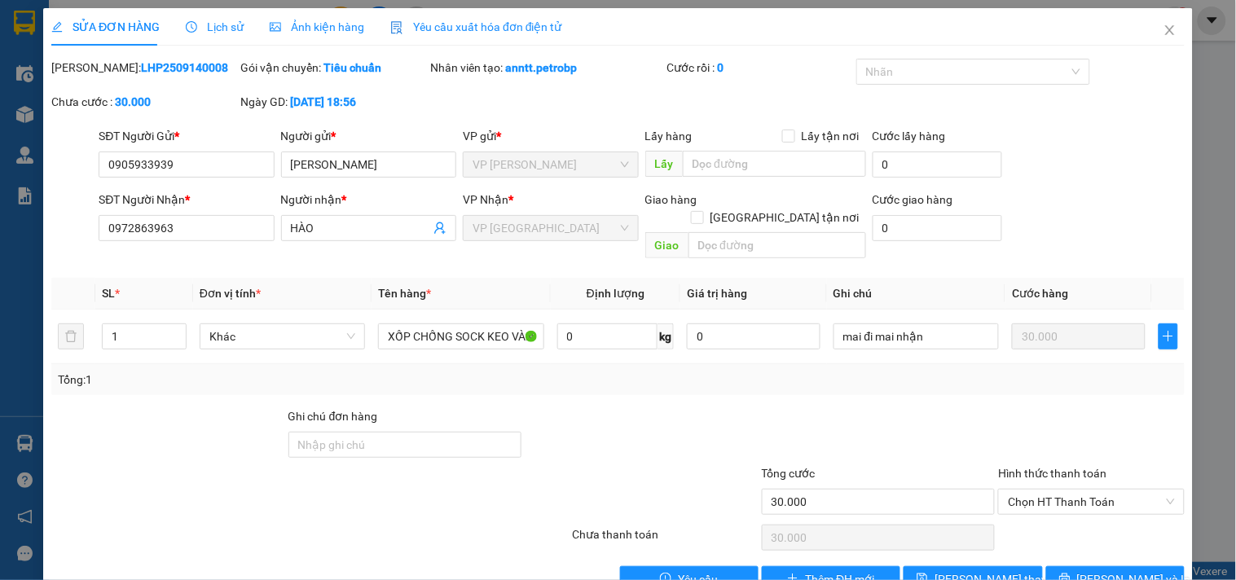
click at [331, 29] on span "Ảnh kiện hàng" at bounding box center [317, 26] width 95 height 13
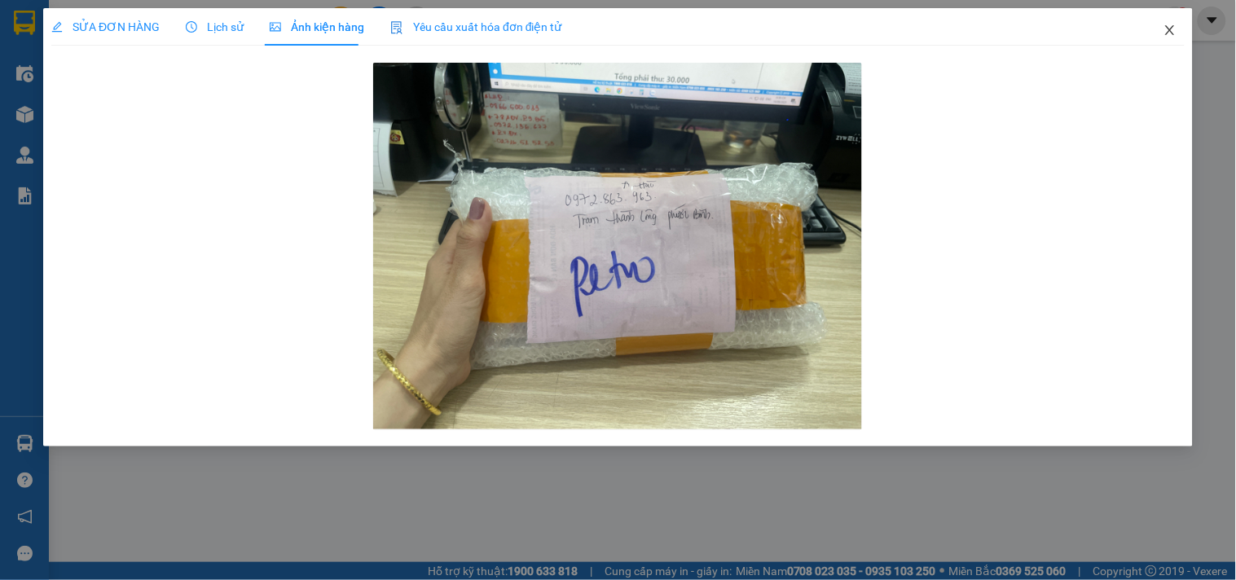
click at [1169, 28] on icon "close" at bounding box center [1170, 30] width 13 height 13
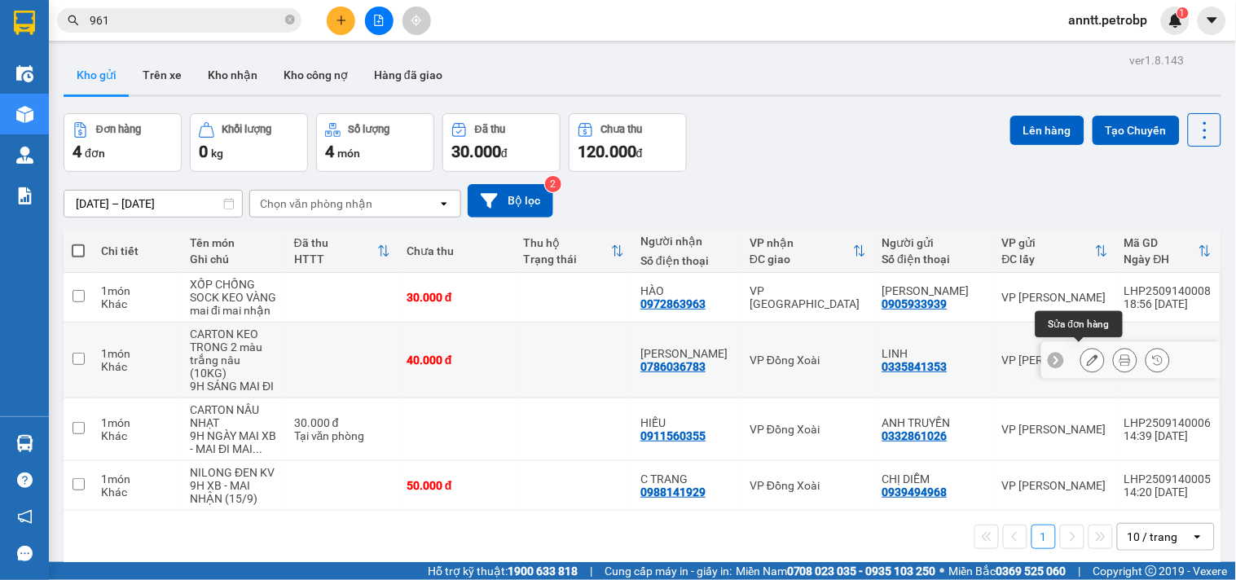
click at [1087, 356] on icon at bounding box center [1092, 359] width 11 height 11
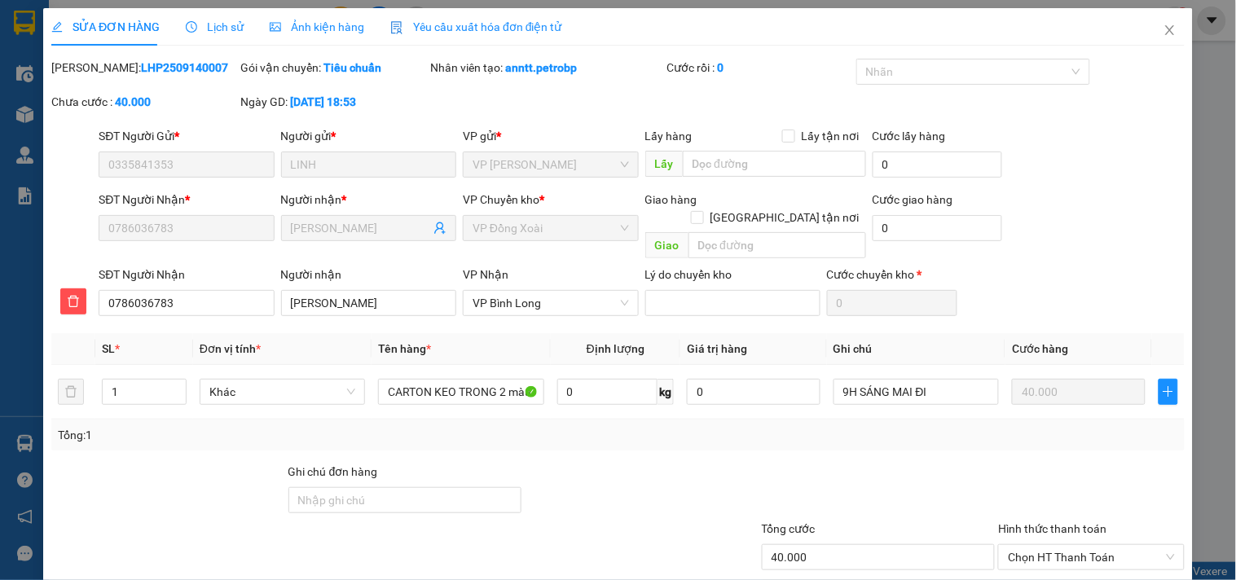
click at [288, 22] on span "Ảnh kiện hàng" at bounding box center [317, 26] width 95 height 13
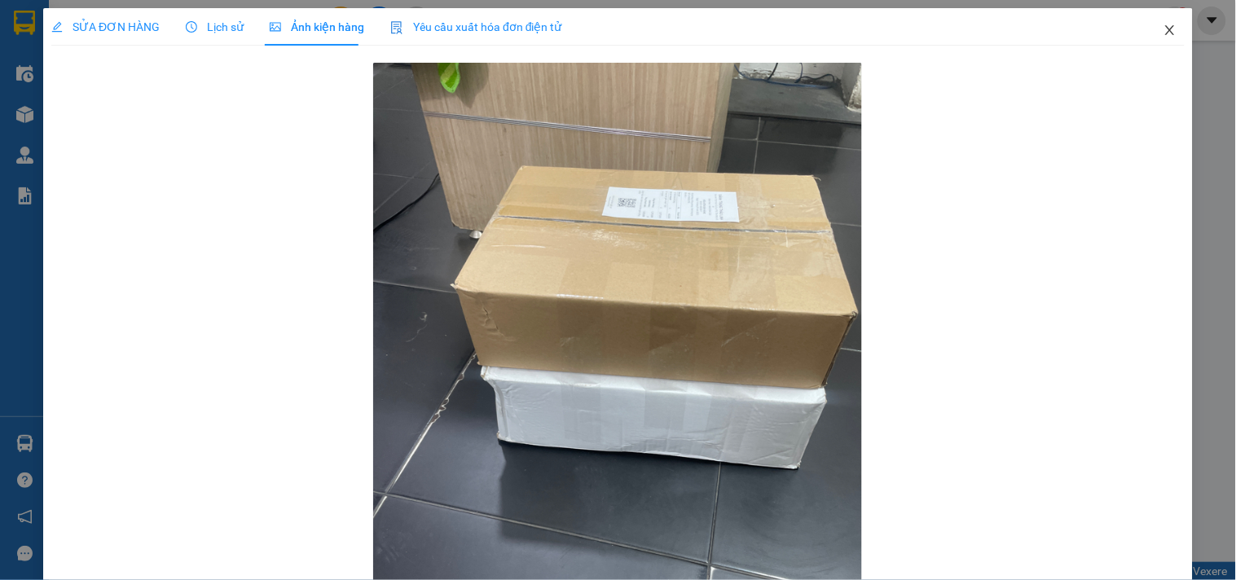
click at [1164, 37] on icon "close" at bounding box center [1170, 30] width 13 height 13
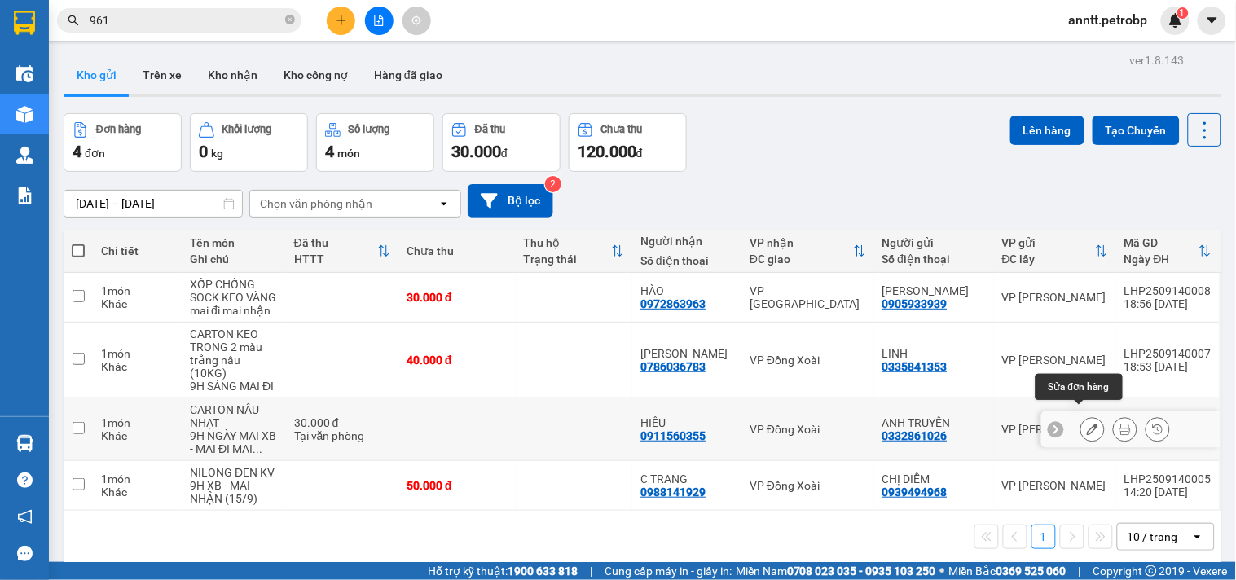
click at [1087, 424] on icon at bounding box center [1092, 429] width 11 height 11
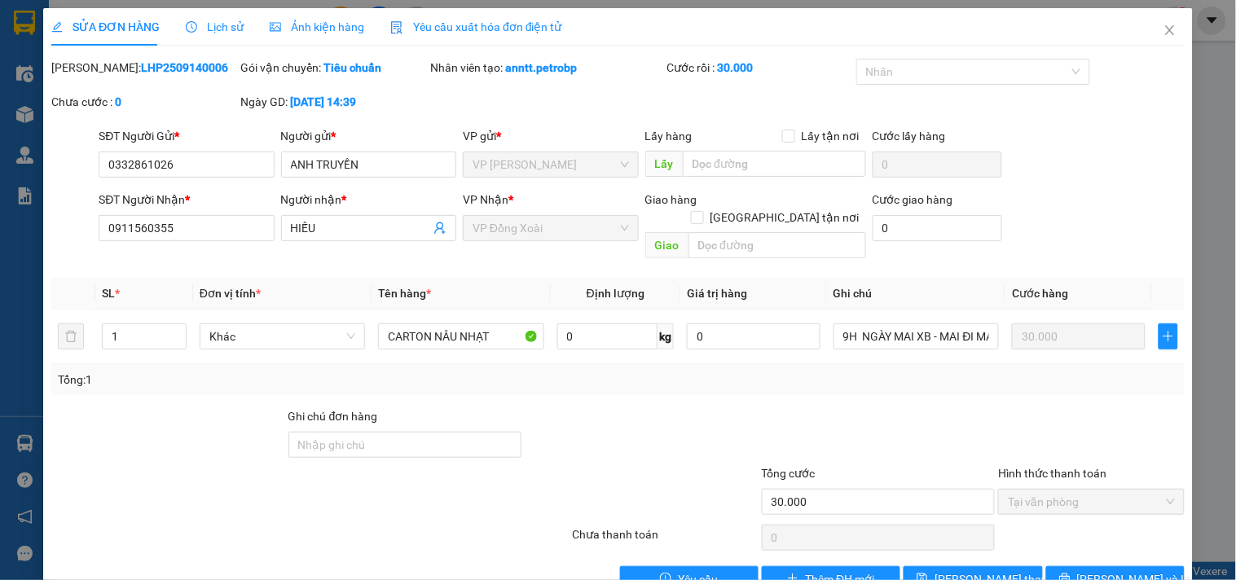
click at [289, 22] on span "Ảnh kiện hàng" at bounding box center [317, 26] width 95 height 13
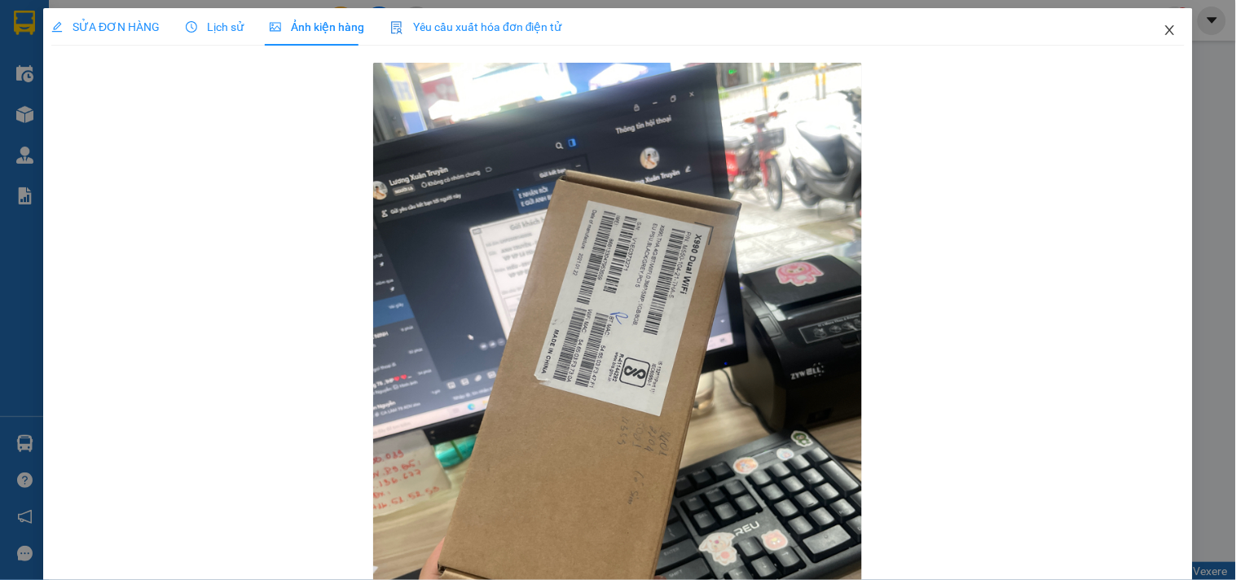
click at [1165, 31] on icon "close" at bounding box center [1169, 30] width 9 height 10
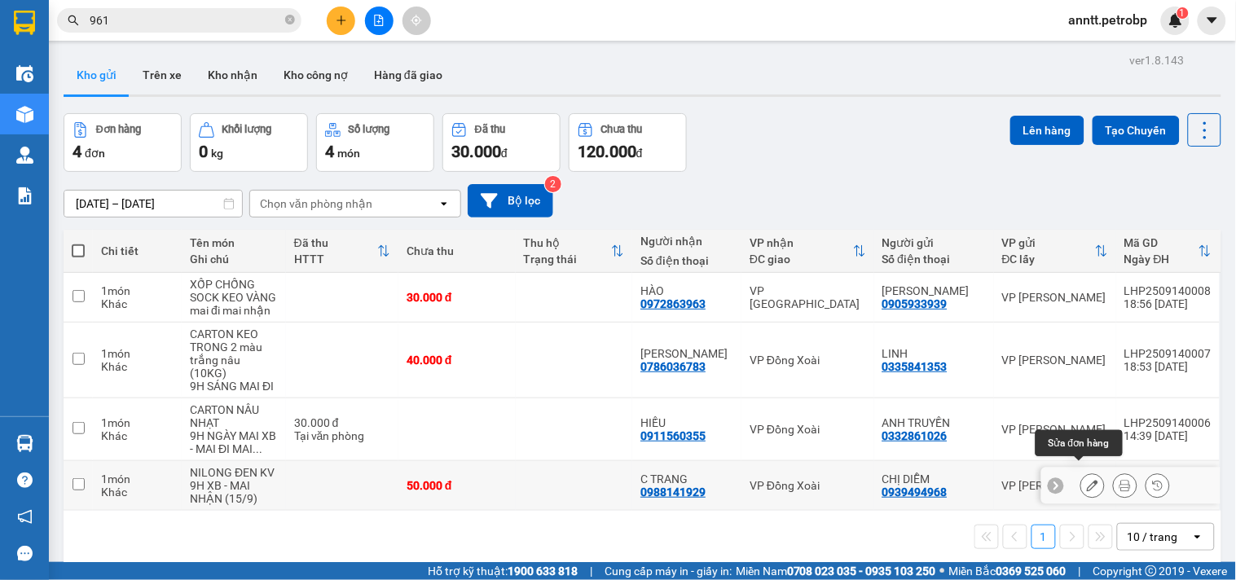
click at [1087, 480] on icon at bounding box center [1092, 485] width 11 height 11
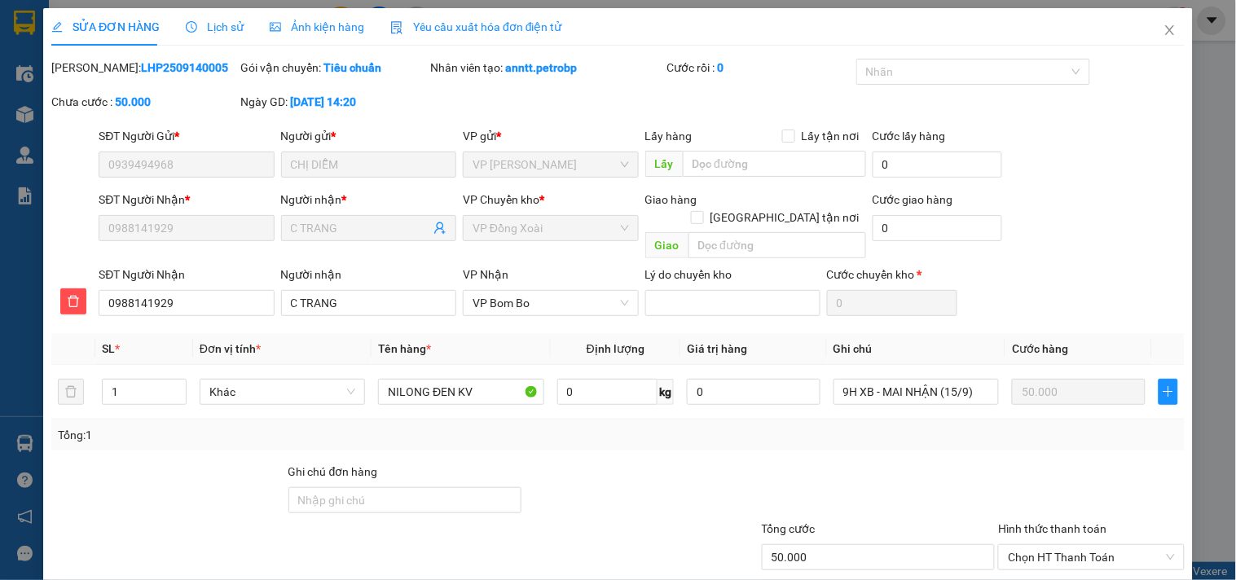
click at [319, 25] on span "Ảnh kiện hàng" at bounding box center [317, 26] width 95 height 13
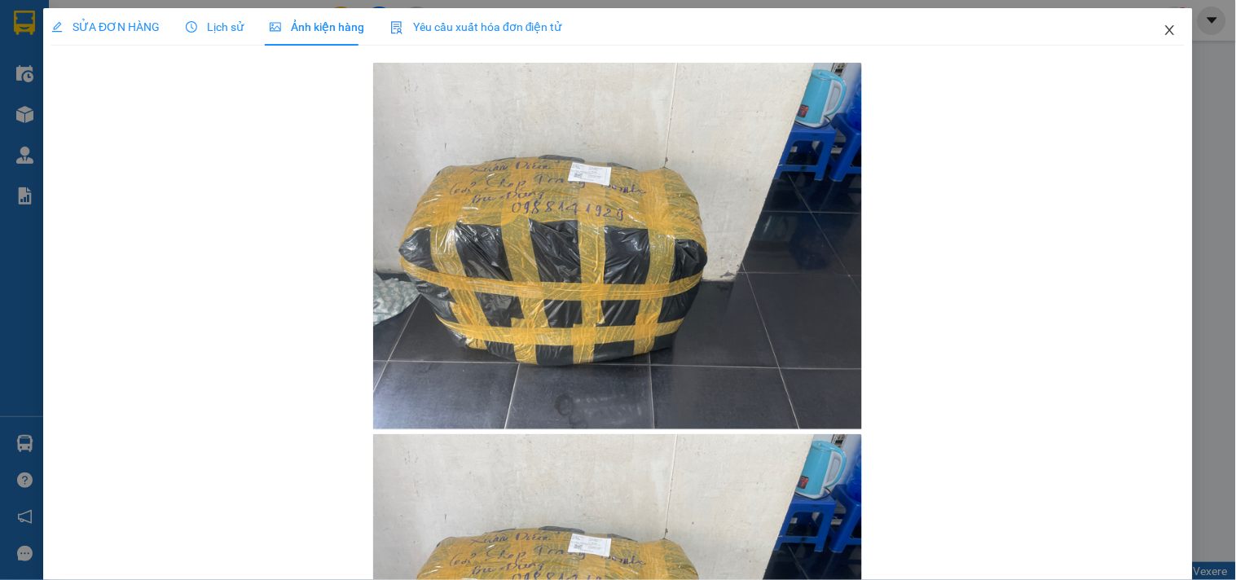
click at [1164, 28] on icon "close" at bounding box center [1170, 30] width 13 height 13
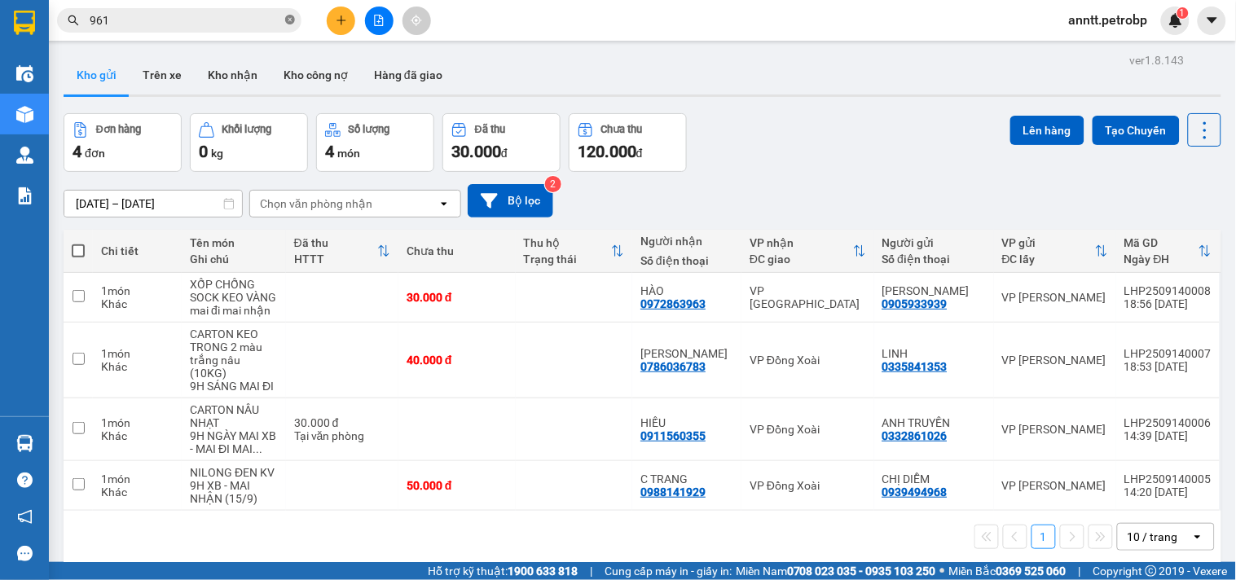
click at [291, 15] on icon "close-circle" at bounding box center [290, 20] width 10 height 10
click at [235, 77] on button "Kho nhận" at bounding box center [233, 74] width 76 height 39
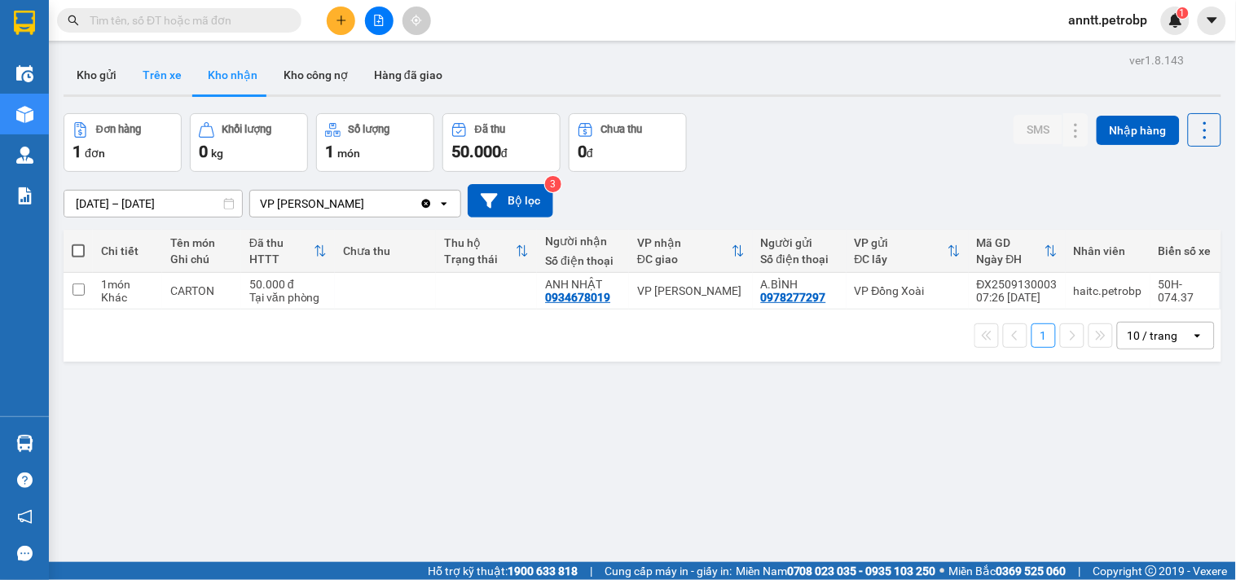
click at [152, 70] on button "Trên xe" at bounding box center [162, 74] width 65 height 39
type input "[DATE] – [DATE]"
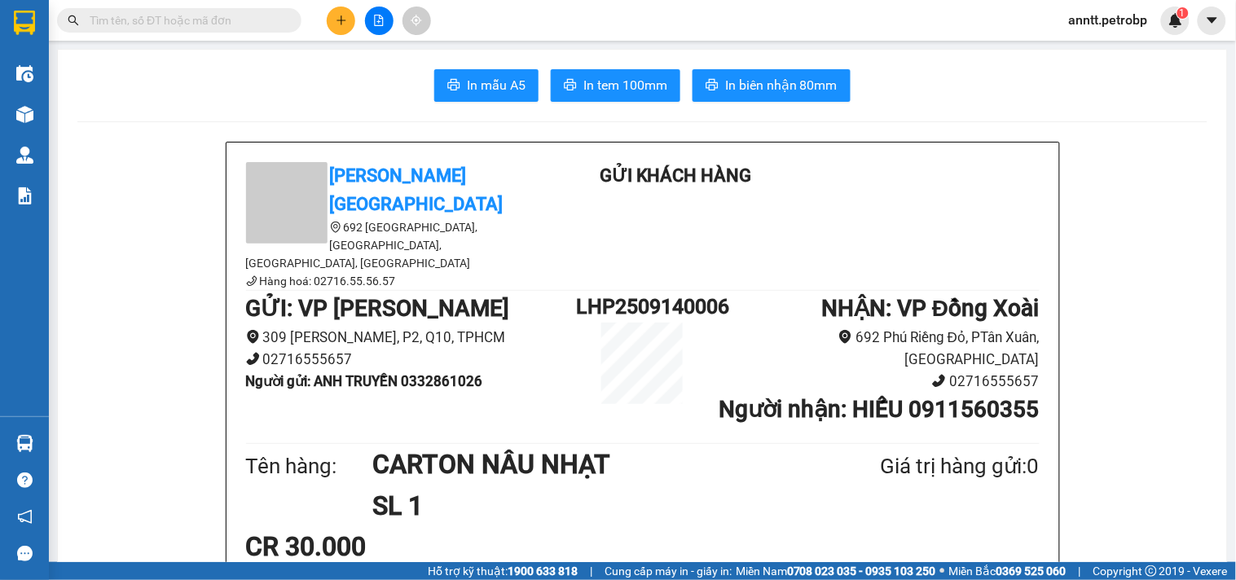
scroll to position [996, 0]
